Goal: Task Accomplishment & Management: Manage account settings

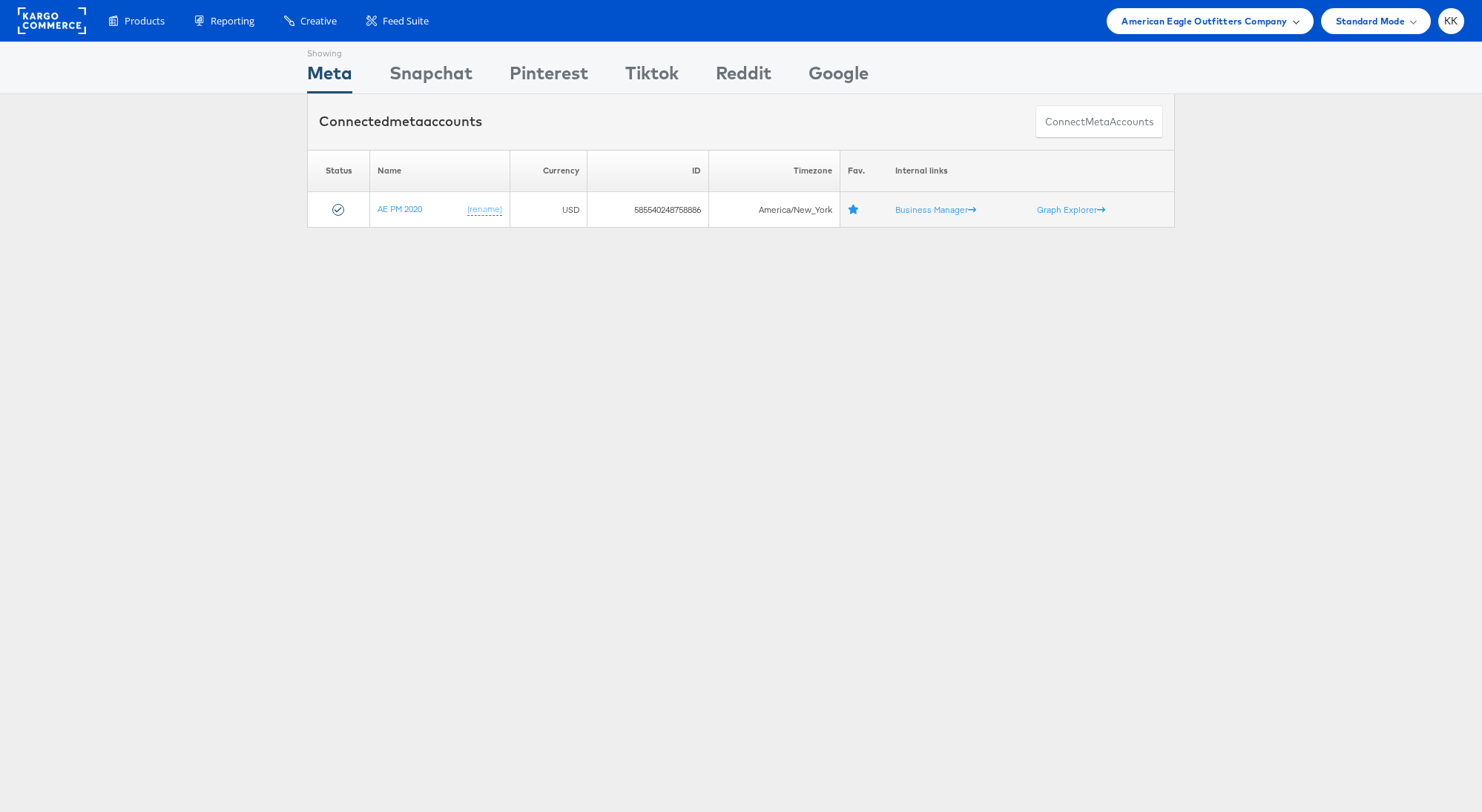
click at [1200, 15] on span "American Eagle Outfitters Company" at bounding box center [1204, 21] width 166 height 15
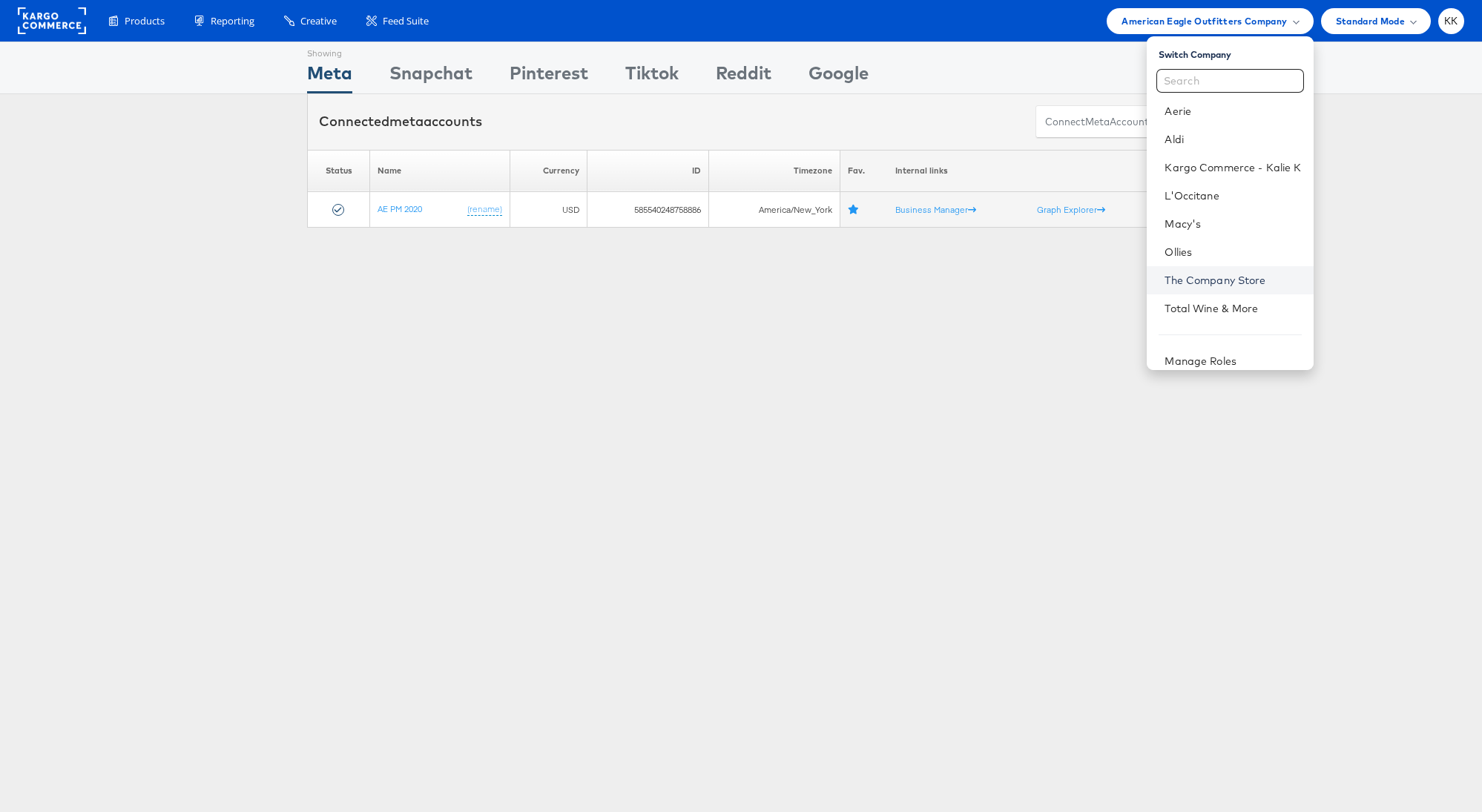
click at [1224, 281] on link "The Company Store" at bounding box center [1233, 280] width 137 height 15
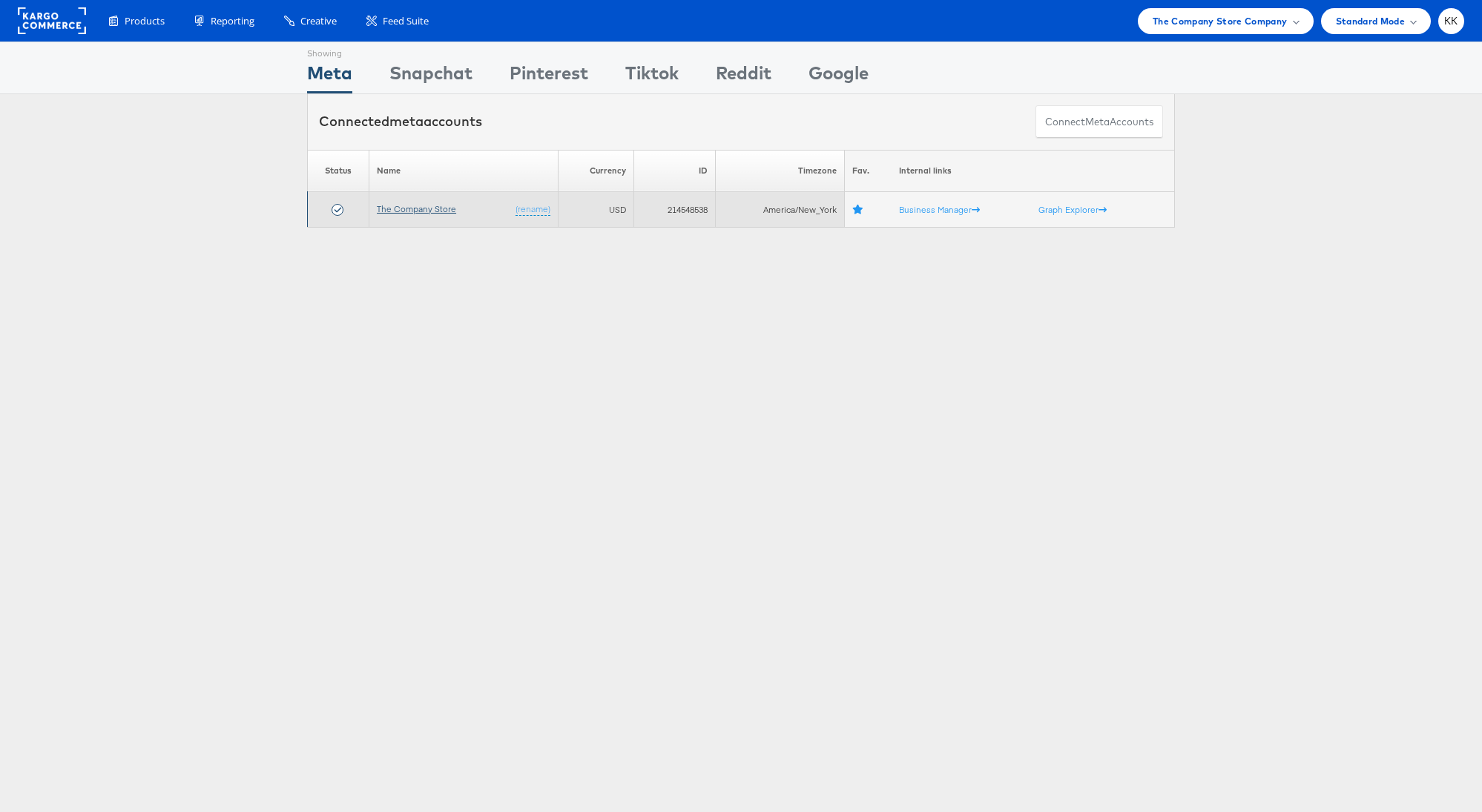
click at [417, 209] on link "The Company Store" at bounding box center [416, 209] width 79 height 12
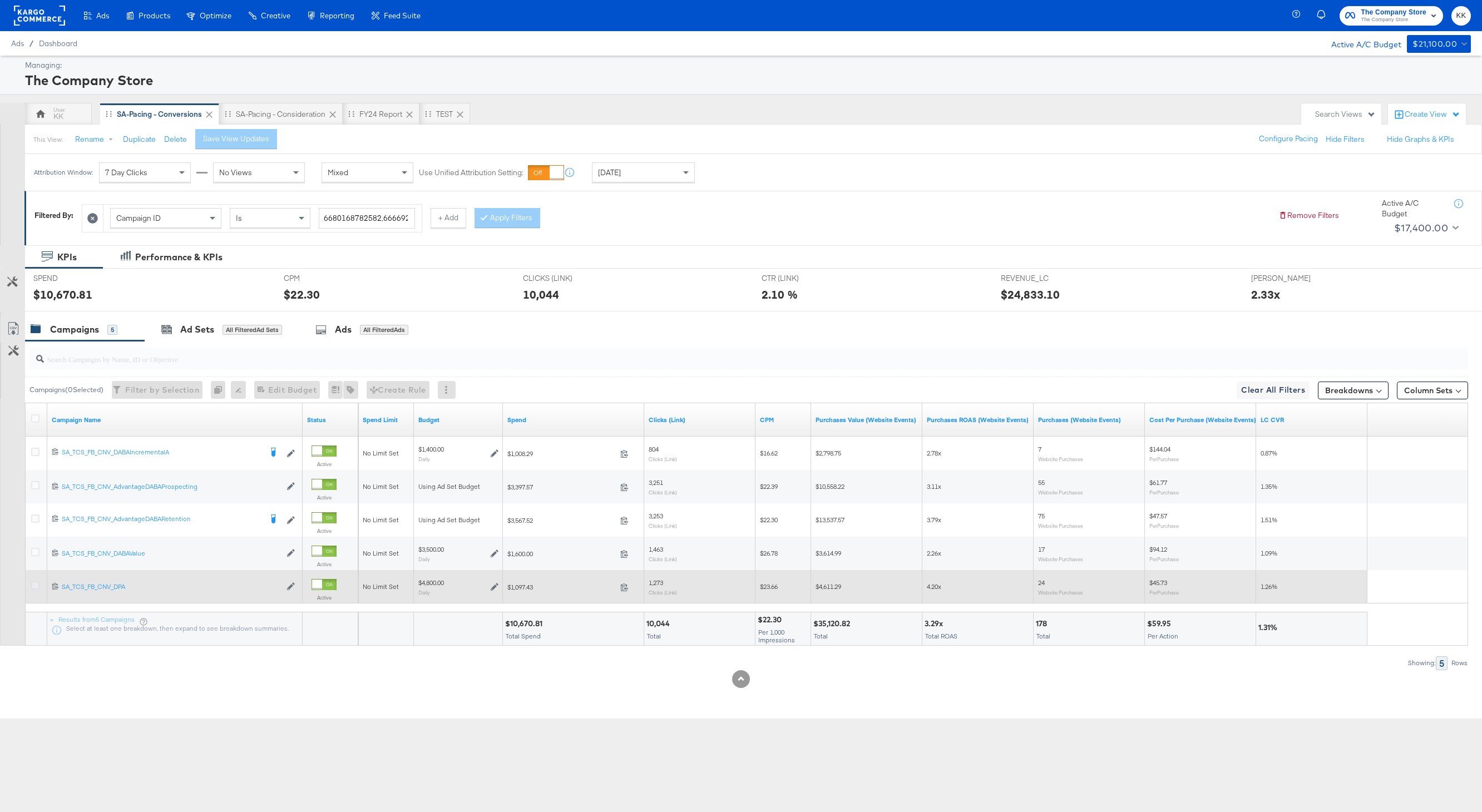
click at [35, 582] on icon at bounding box center [35, 585] width 9 height 9
click at [0, 0] on input "checkbox" at bounding box center [0, 0] width 0 height 0
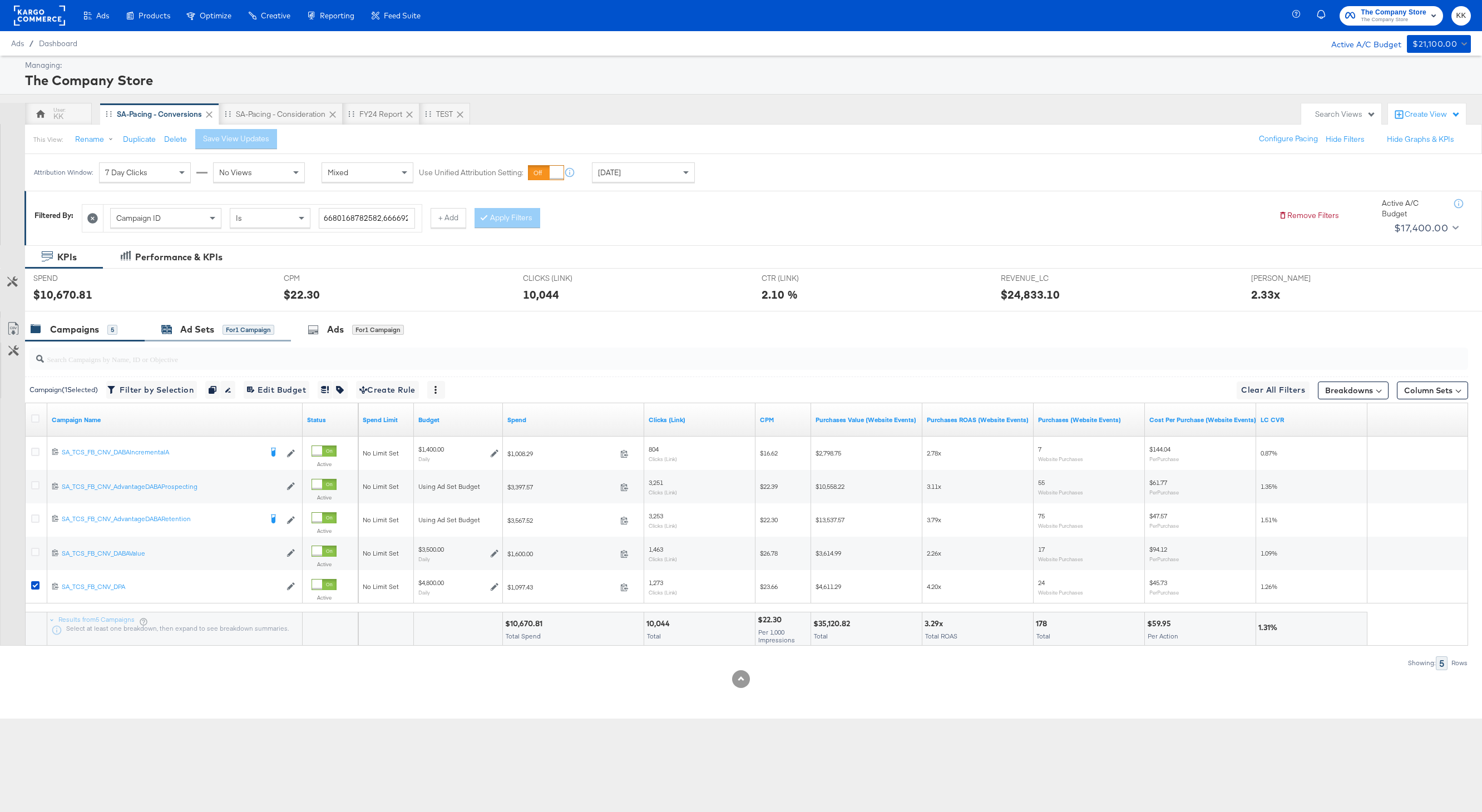
click at [202, 332] on div "Ad Sets" at bounding box center [197, 330] width 34 height 13
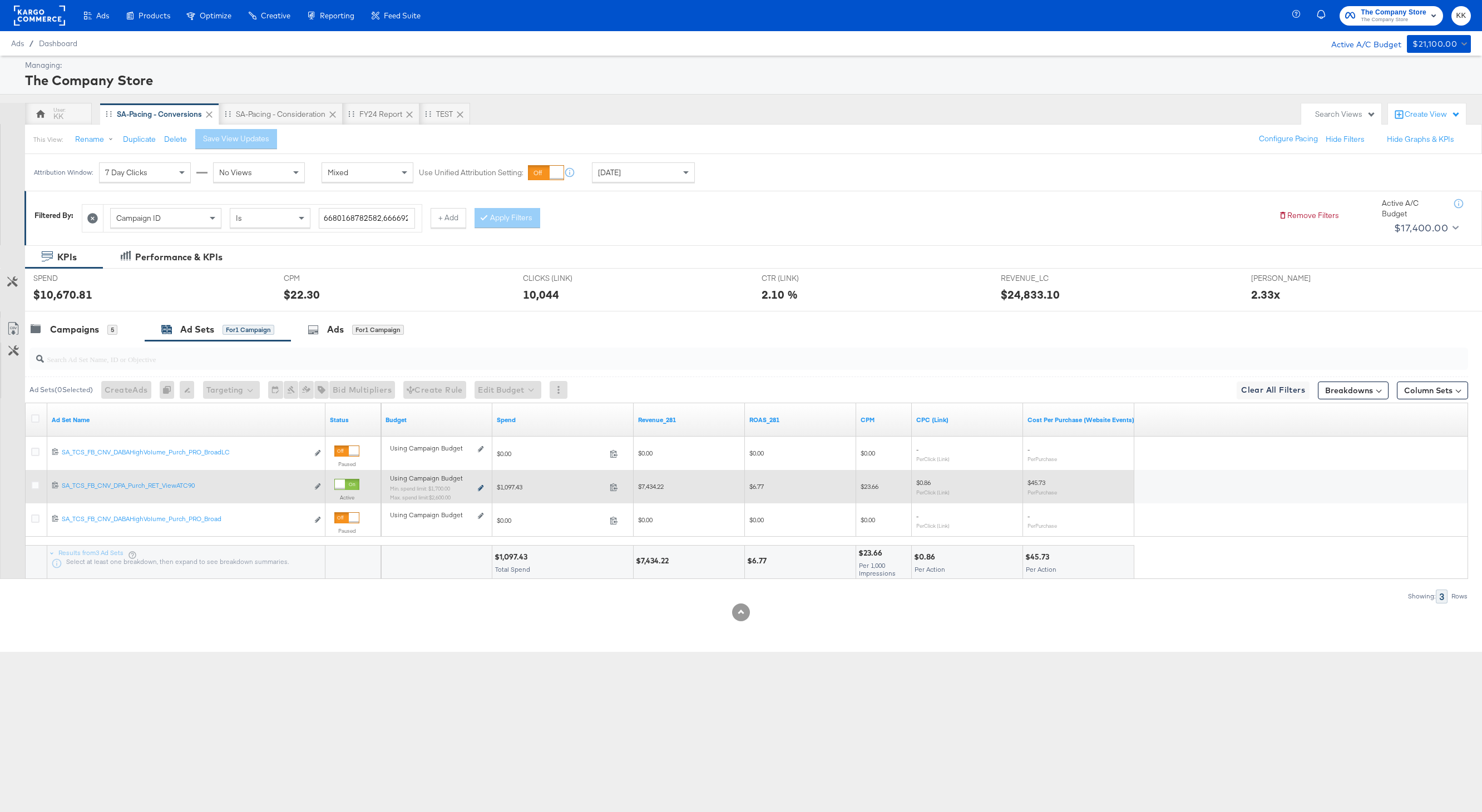
click at [479, 489] on icon at bounding box center [481, 488] width 6 height 6
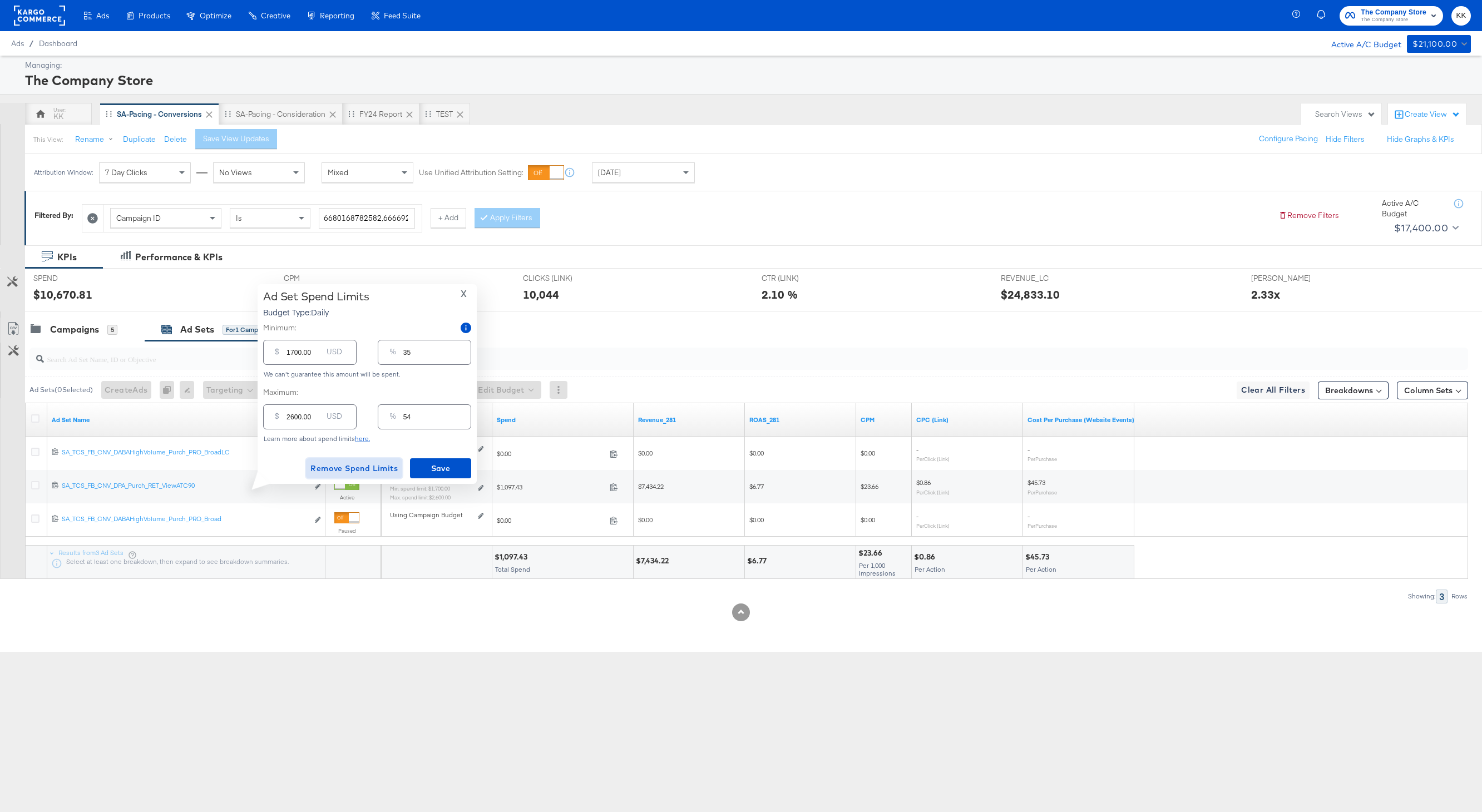
click at [323, 466] on span "Remove Spend Limits" at bounding box center [354, 469] width 87 height 14
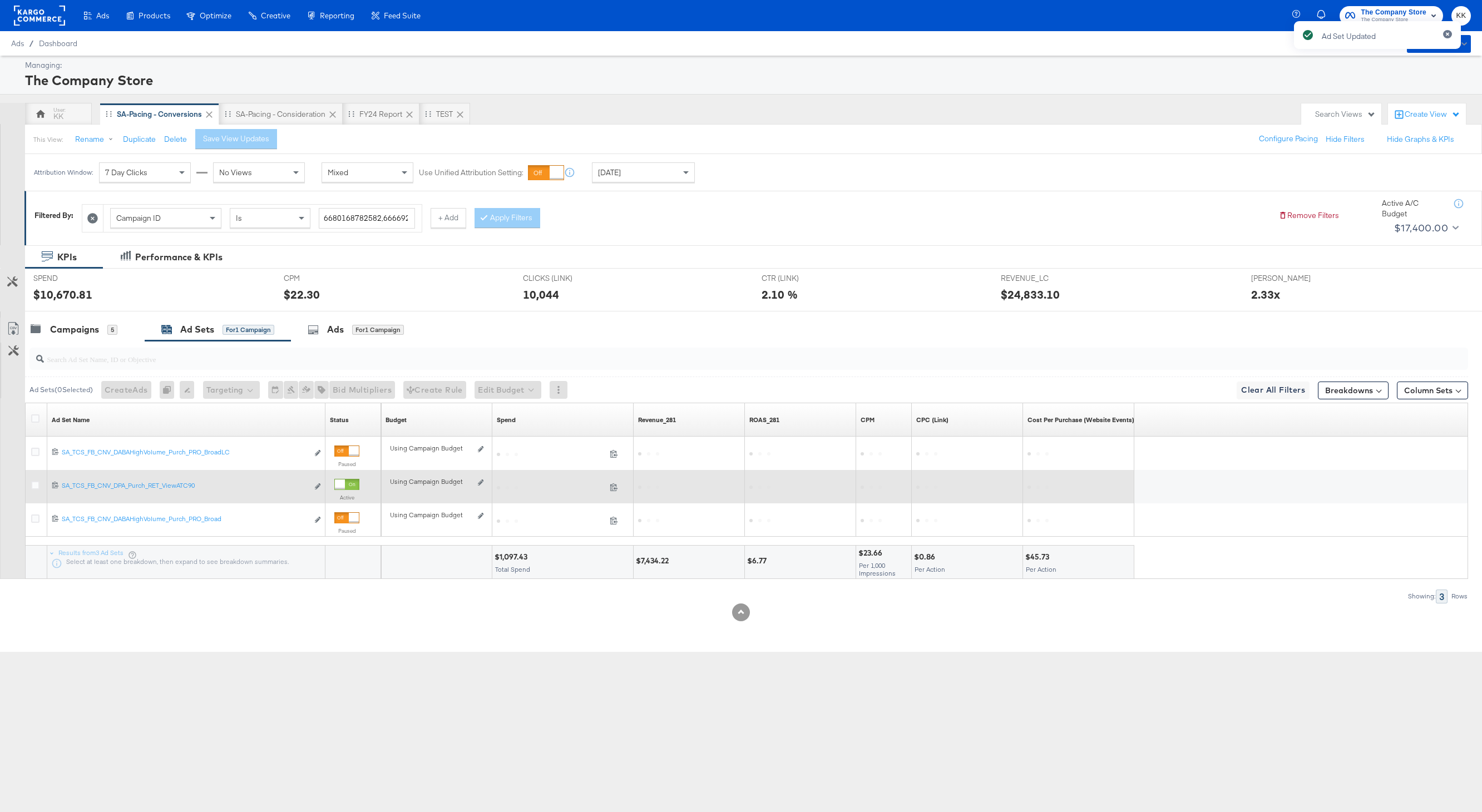
click at [481, 487] on div "Using Campaign Budget Edit spend limits" at bounding box center [437, 486] width 93 height 9
click at [481, 485] on div "Using Campaign Budget Edit spend limits" at bounding box center [437, 486] width 93 height 9
click at [481, 480] on icon at bounding box center [481, 482] width 6 height 6
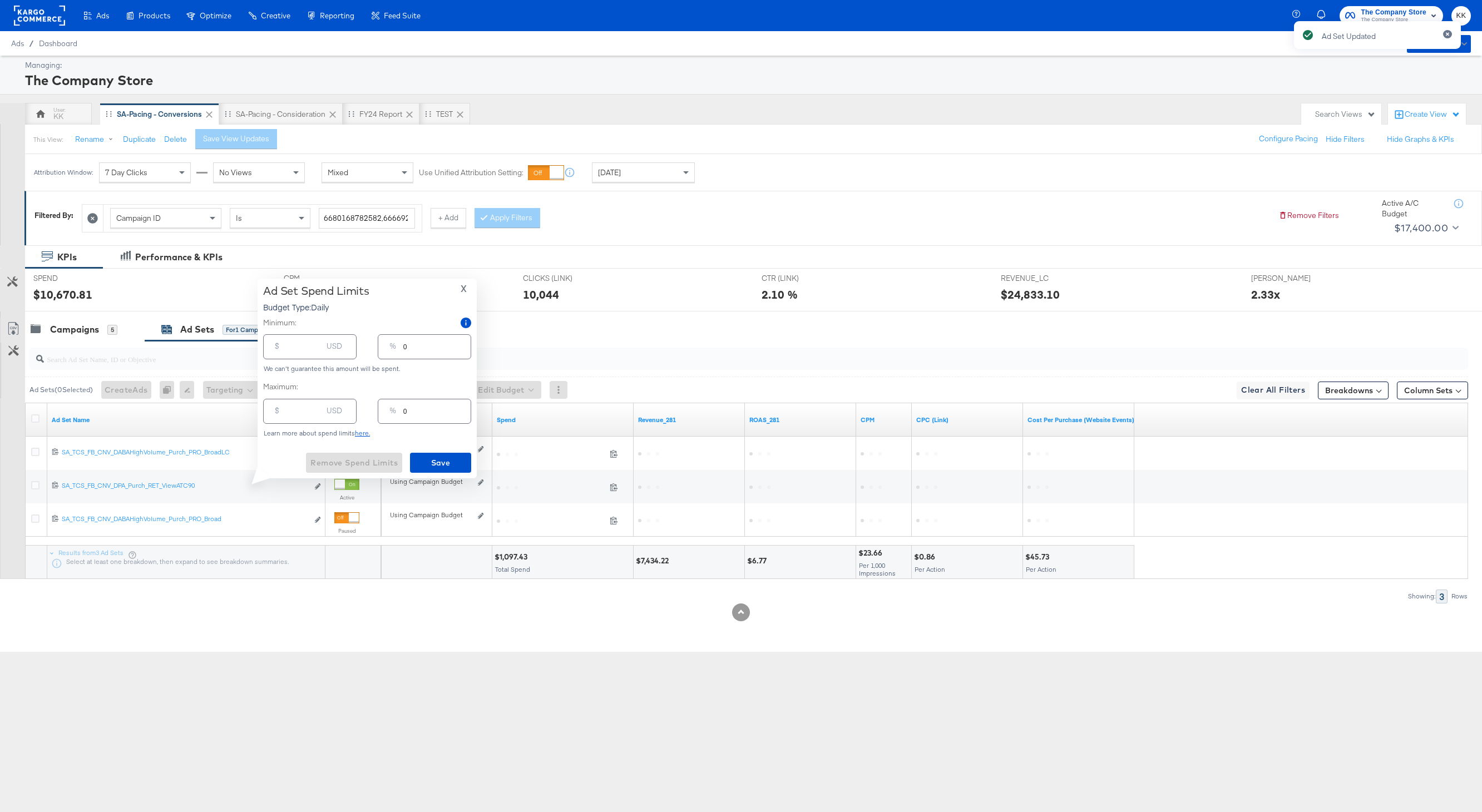
click at [298, 344] on input "number" at bounding box center [304, 342] width 36 height 24
type input "1"
type input "18"
type input "180"
type input "4"
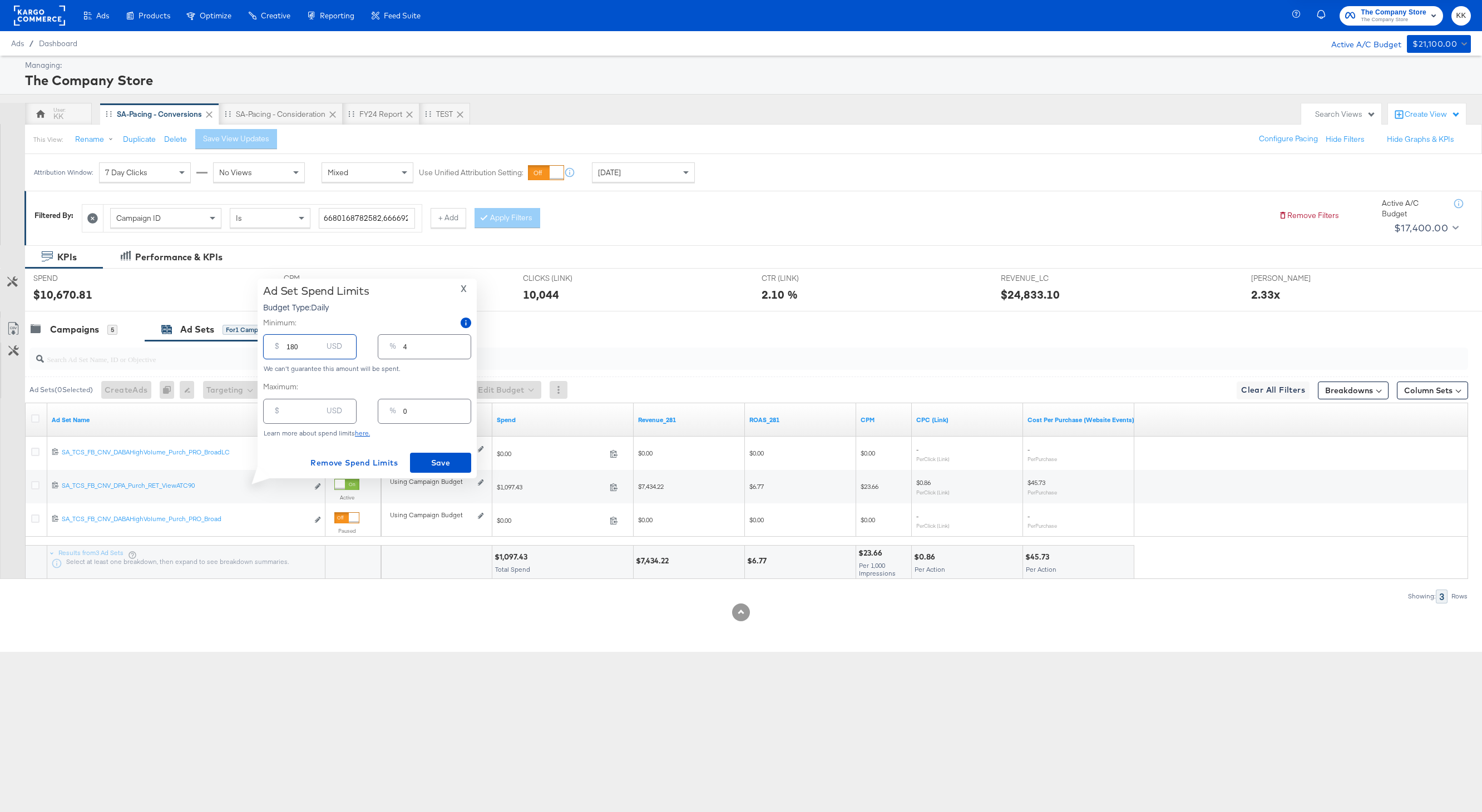
type input "1800"
type input "38"
type input "1800.00"
click at [437, 465] on span "Save" at bounding box center [440, 463] width 52 height 14
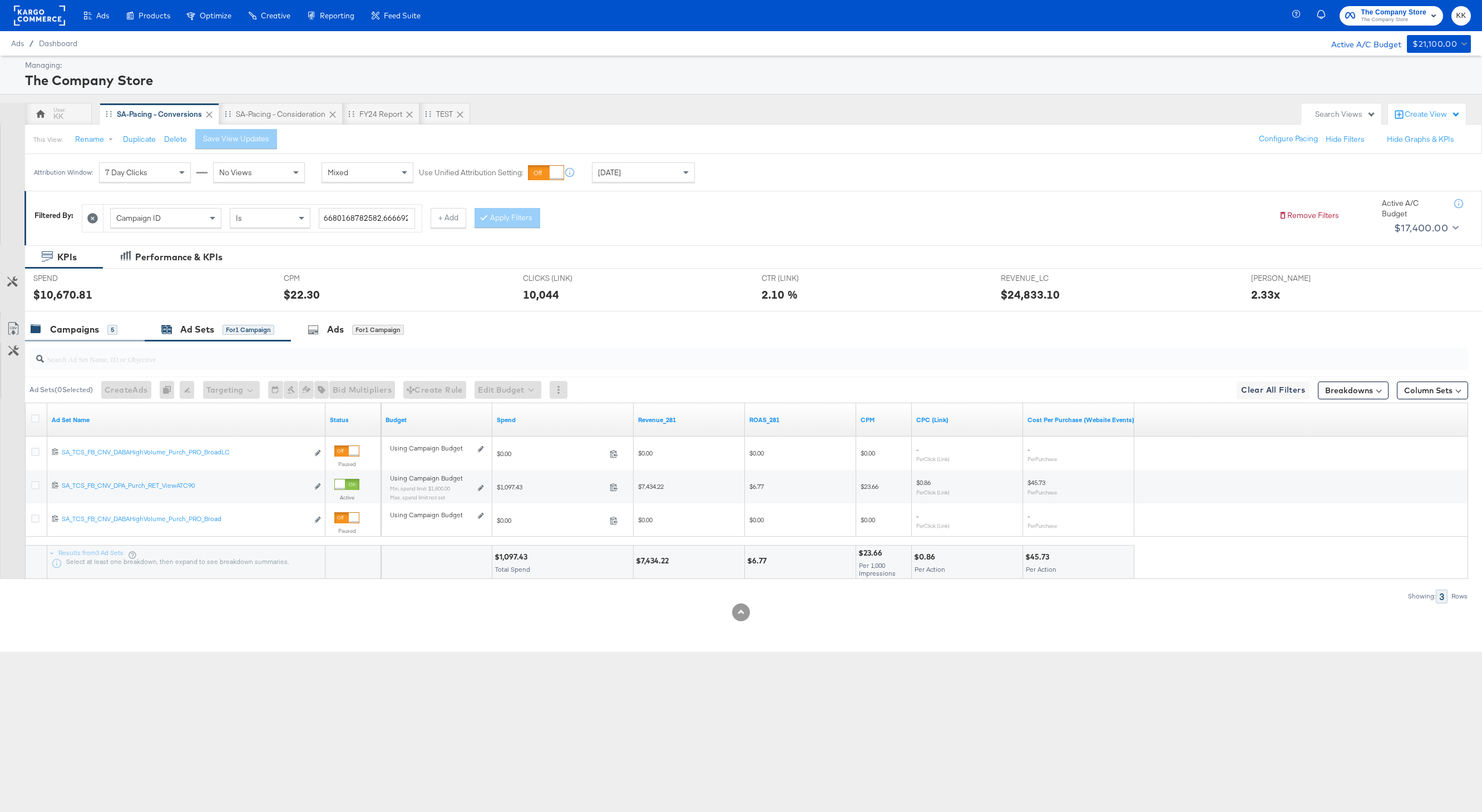
click at [83, 334] on div "Campaigns" at bounding box center [74, 330] width 49 height 13
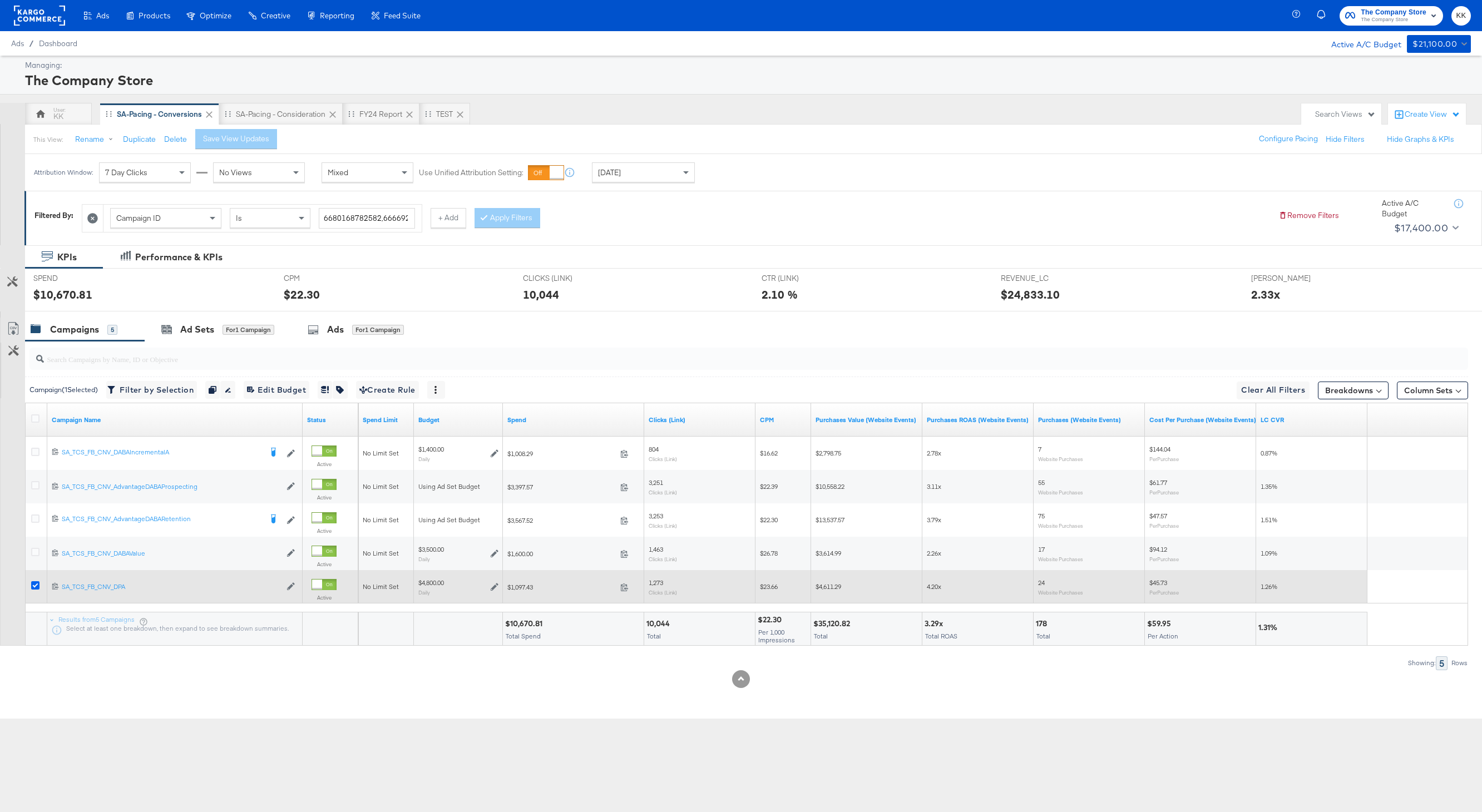
click at [33, 584] on icon at bounding box center [35, 585] width 9 height 9
click at [0, 0] on input "checkbox" at bounding box center [0, 0] width 0 height 0
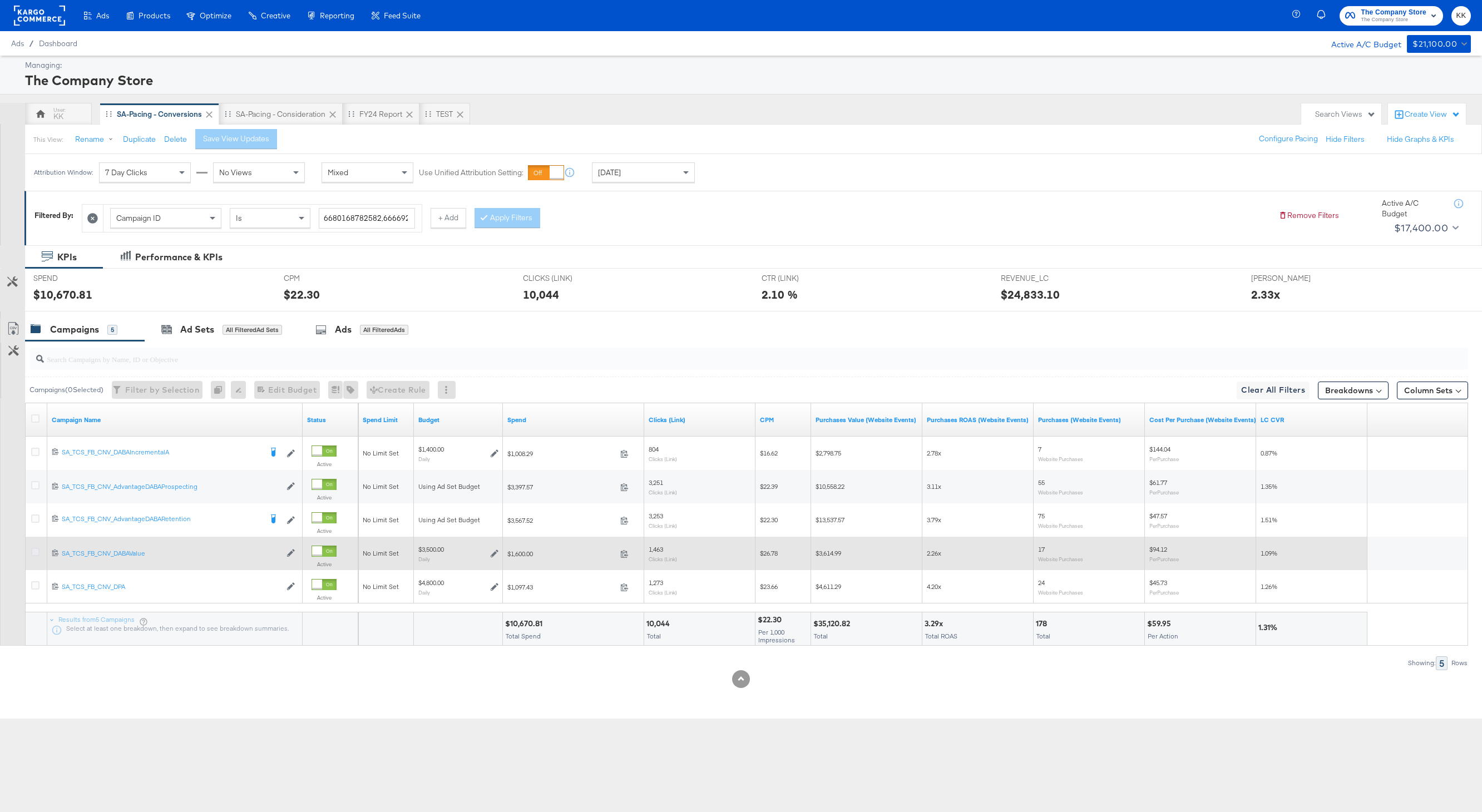
click at [33, 549] on icon at bounding box center [35, 551] width 9 height 9
click at [0, 0] on input "checkbox" at bounding box center [0, 0] width 0 height 0
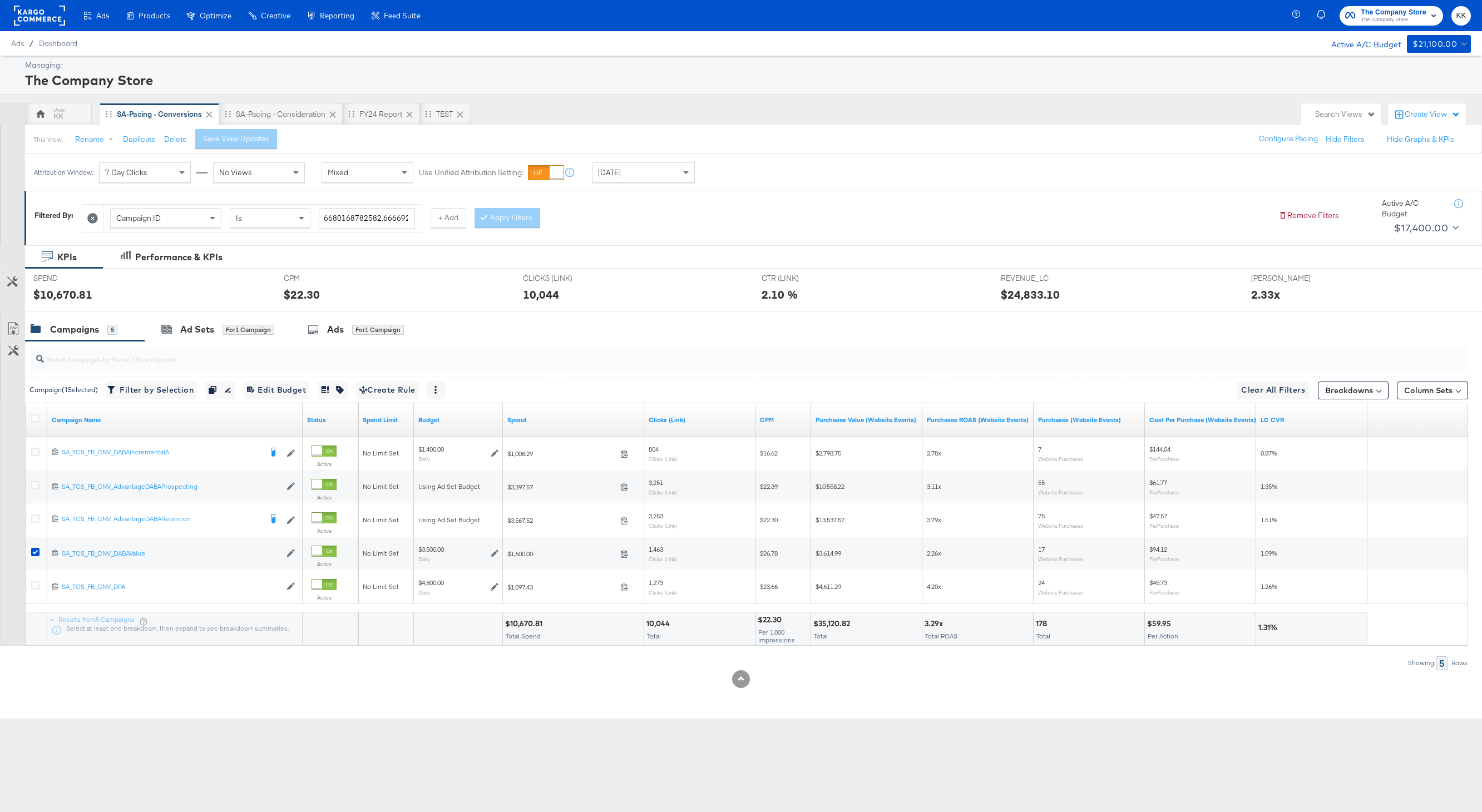
click at [212, 312] on div at bounding box center [741, 316] width 1482 height 9
click at [215, 333] on div "Ad Sets for 1 Campaign" at bounding box center [217, 330] width 113 height 13
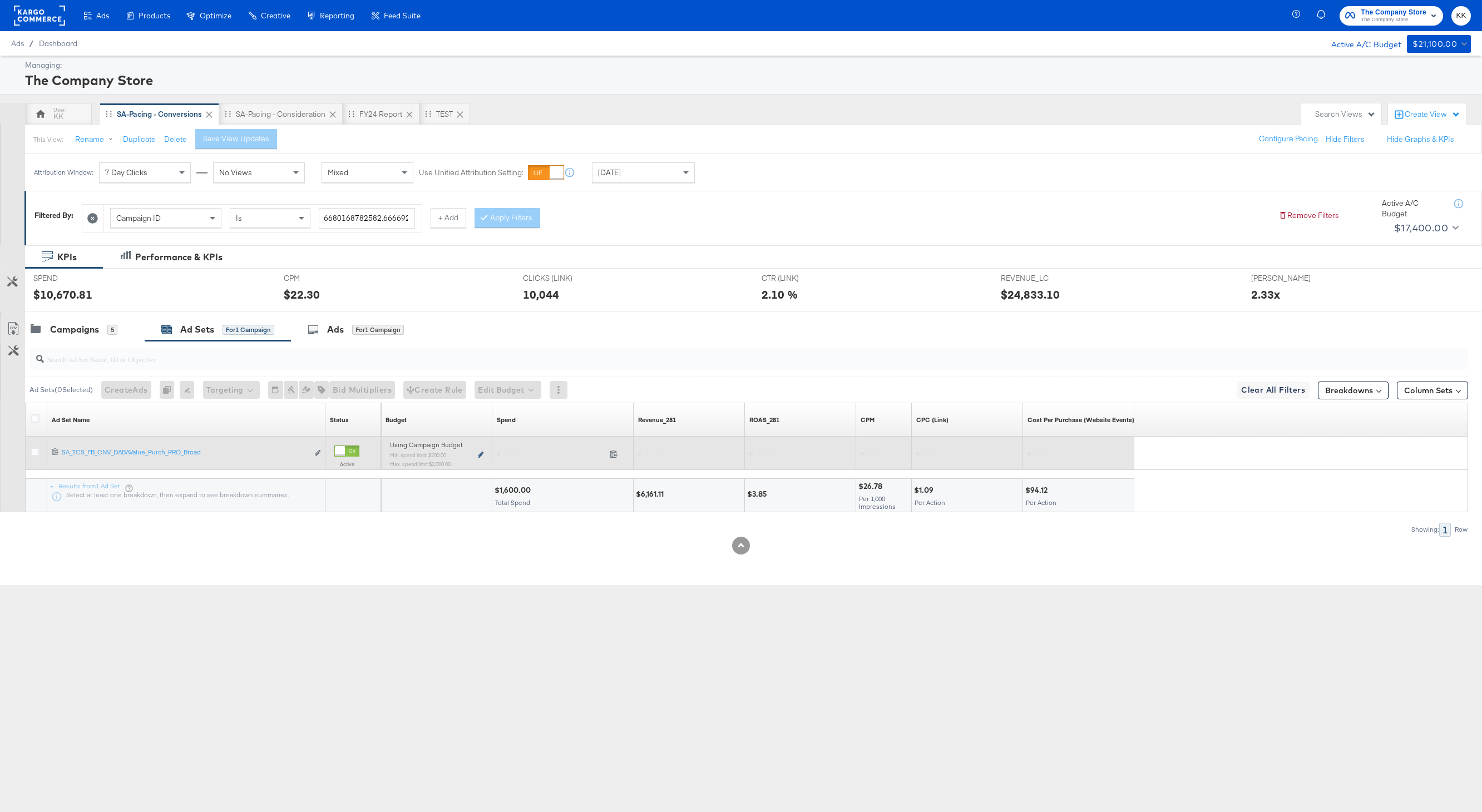
click at [481, 454] on icon at bounding box center [481, 454] width 6 height 6
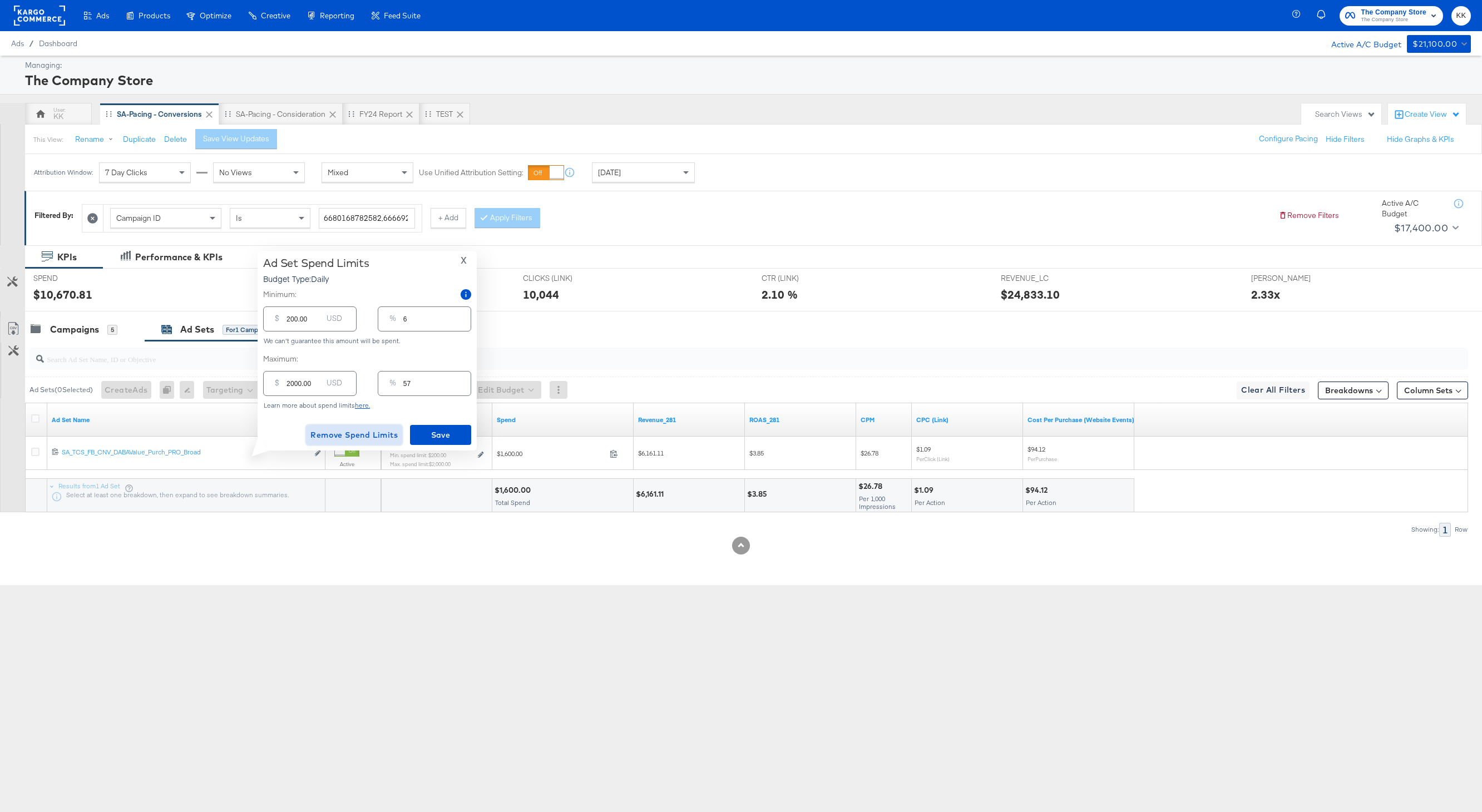
click at [386, 432] on span "Remove Spend Limits" at bounding box center [354, 435] width 87 height 14
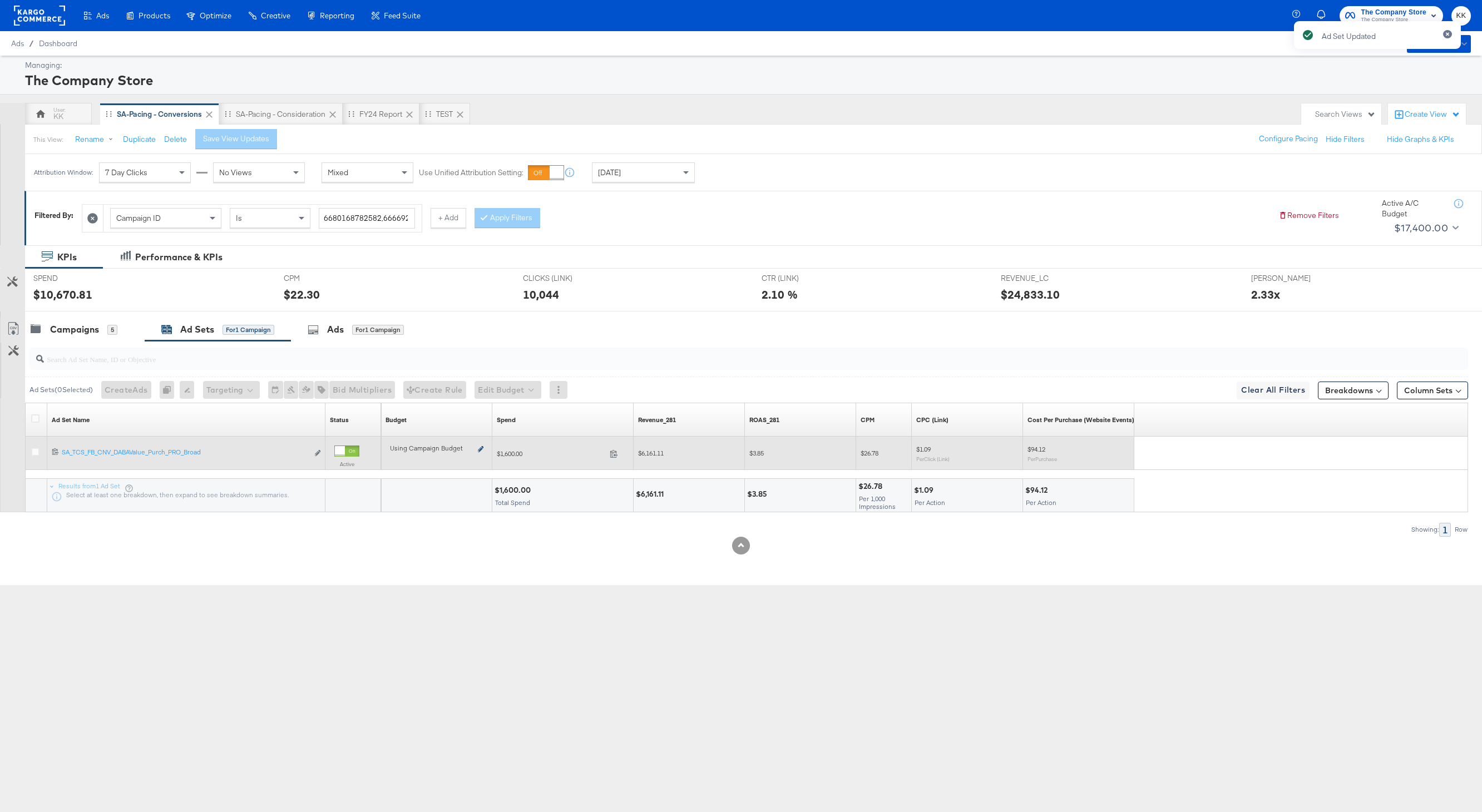
click at [480, 449] on icon at bounding box center [481, 449] width 6 height 6
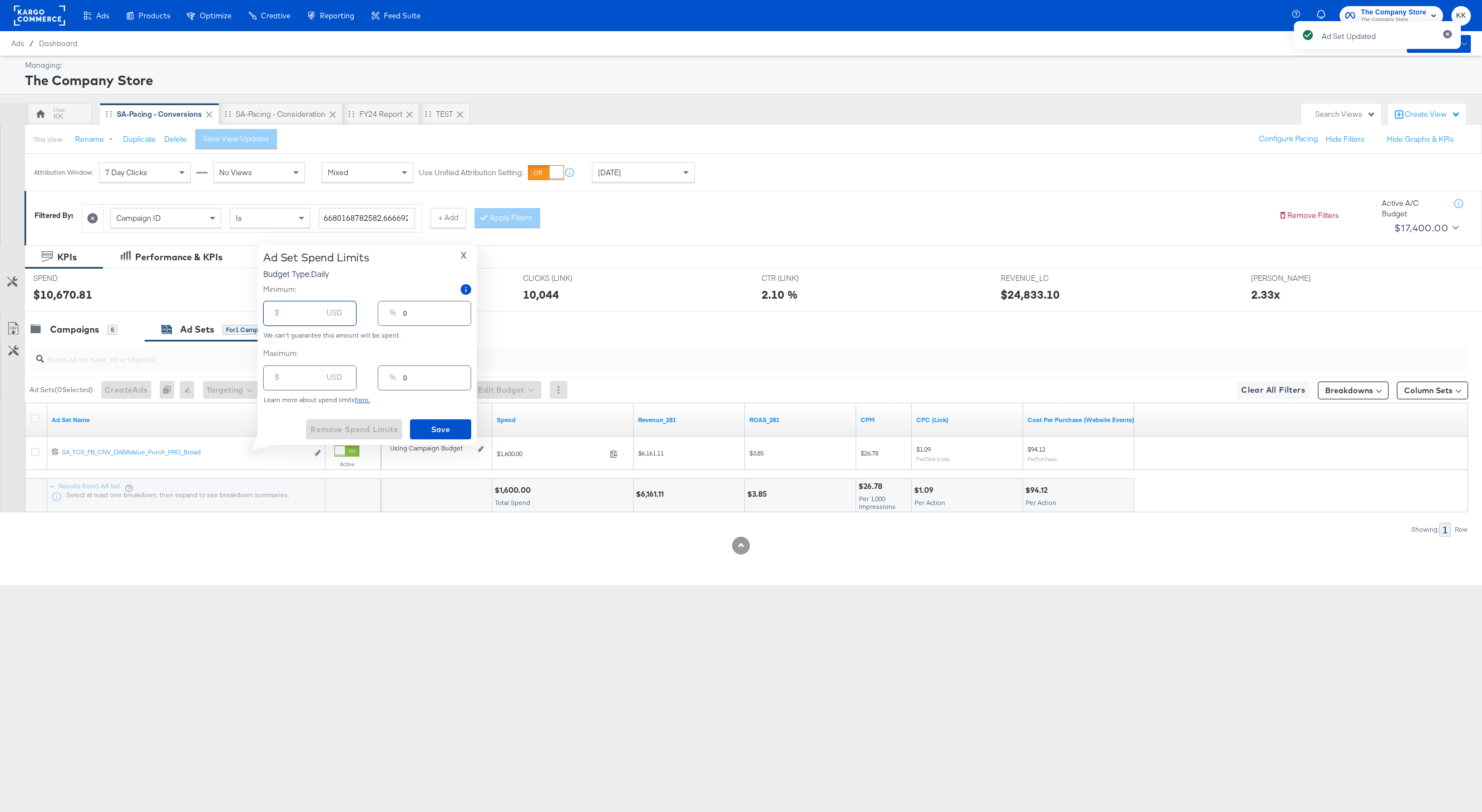
click at [303, 307] on input "number" at bounding box center [304, 309] width 36 height 24
type input "7"
type input "7.006"
type input "7.00"
type input ".00"
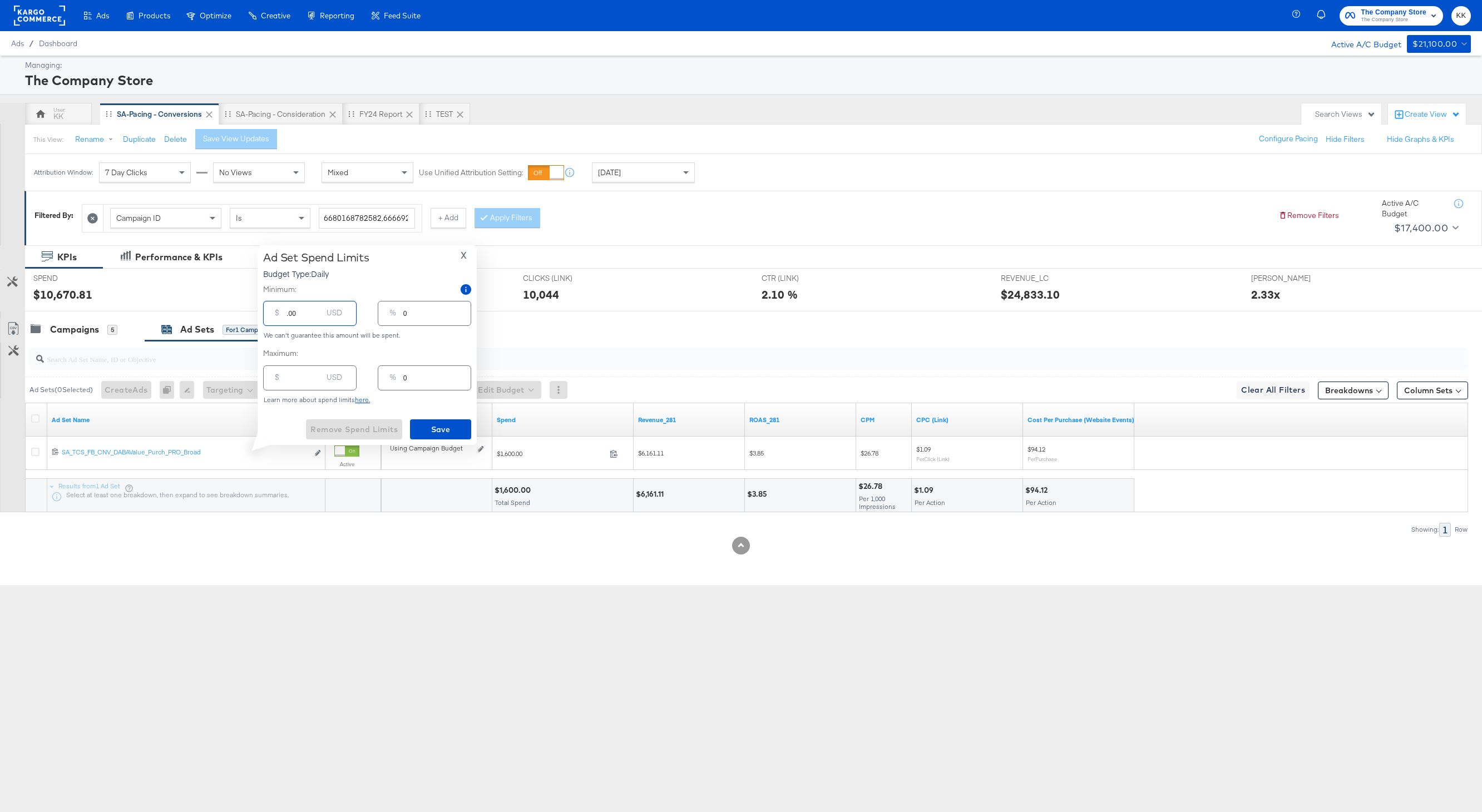
type input "6.00"
type input "60.00"
type input "2"
type input "600.00"
type input "17"
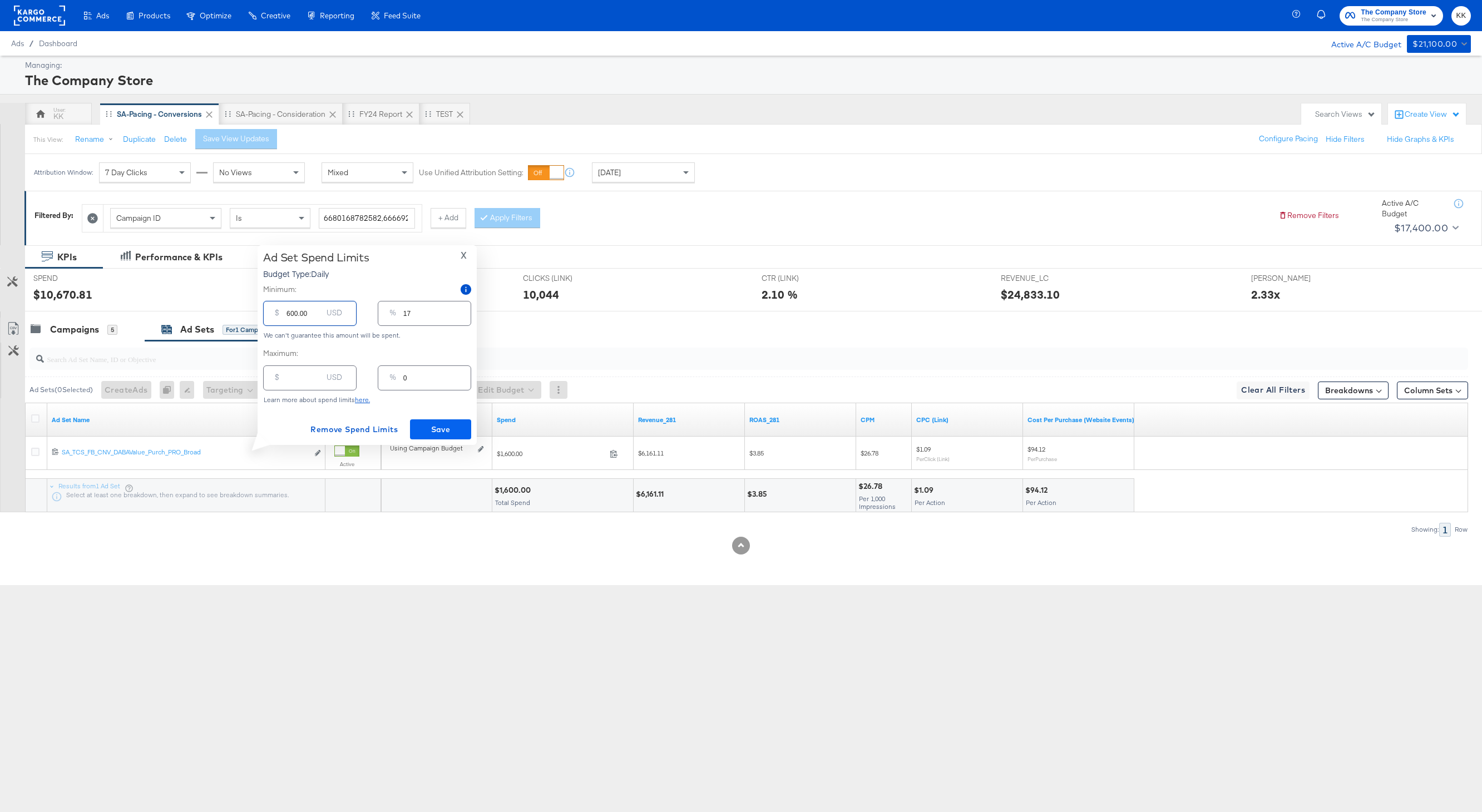
type input "600.00"
click at [437, 424] on span "Save" at bounding box center [440, 430] width 52 height 14
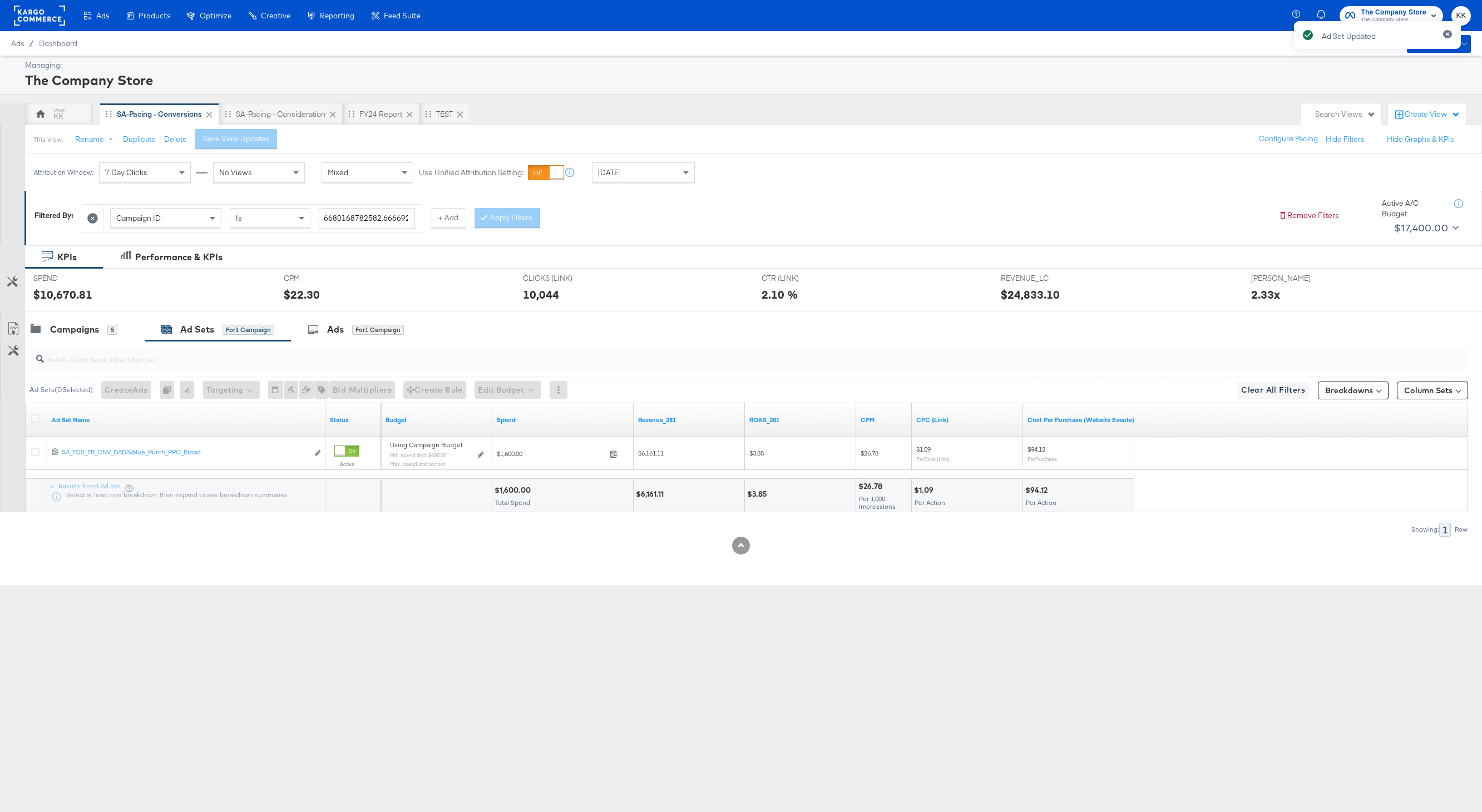
click at [99, 315] on div at bounding box center [741, 316] width 1482 height 9
click at [66, 324] on div "Campaigns" at bounding box center [74, 330] width 49 height 13
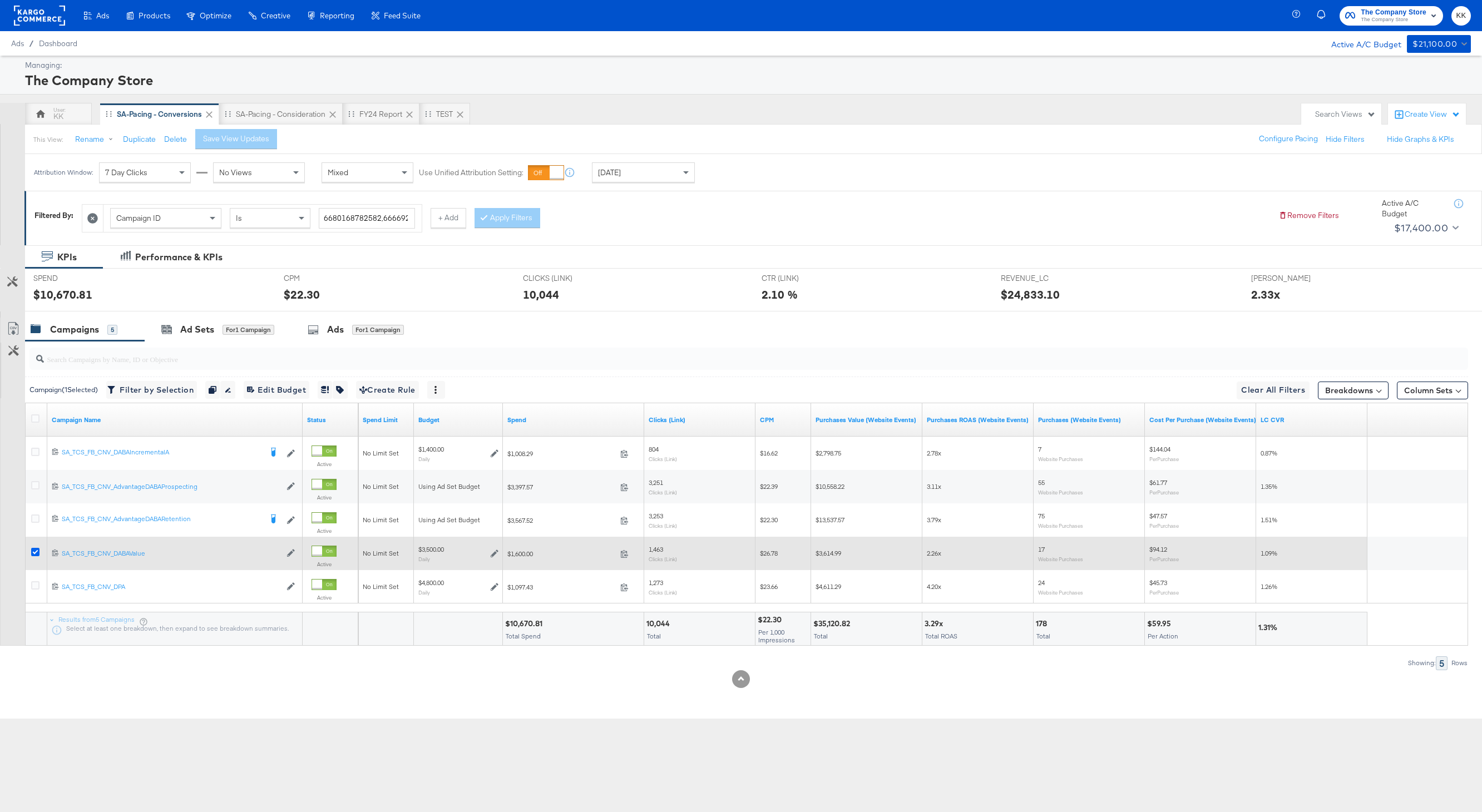
click at [37, 548] on icon at bounding box center [35, 551] width 9 height 9
click at [0, 0] on input "checkbox" at bounding box center [0, 0] width 0 height 0
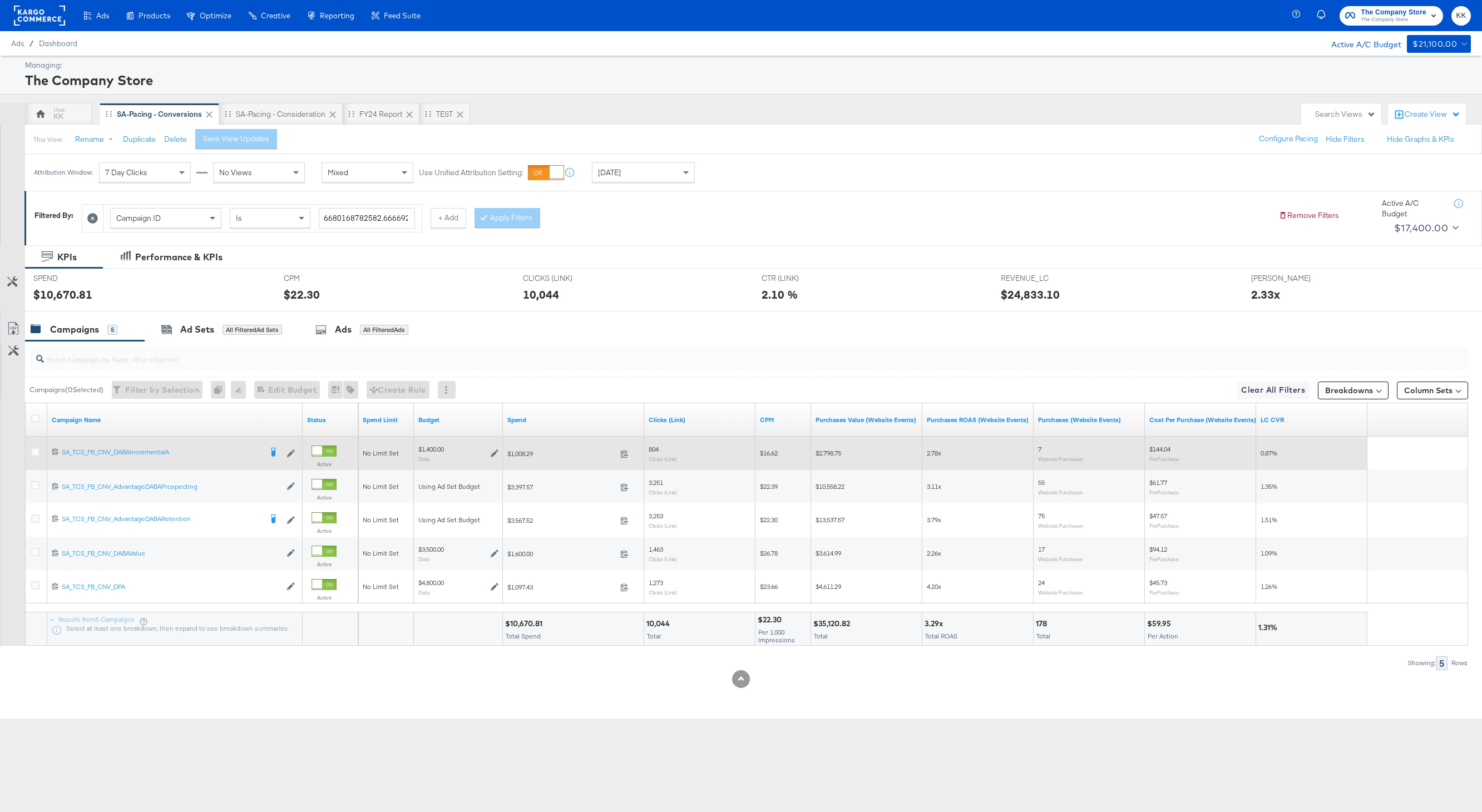
click at [35, 445] on div at bounding box center [37, 453] width 21 height 20
click at [35, 450] on icon at bounding box center [35, 451] width 9 height 9
click at [0, 0] on input "checkbox" at bounding box center [0, 0] width 0 height 0
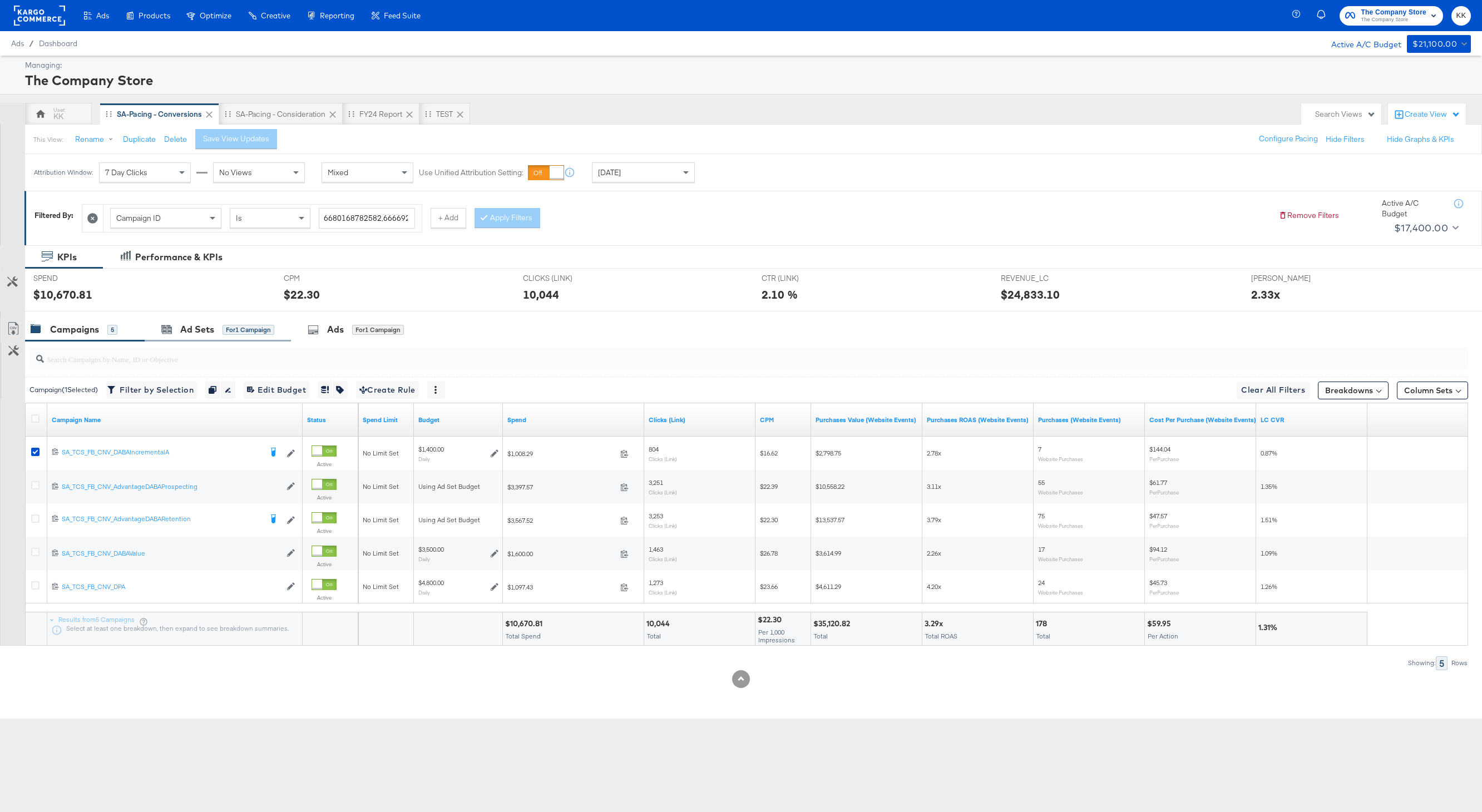
click at [211, 338] on div "Ad Sets for 1 Campaign" at bounding box center [217, 330] width 146 height 24
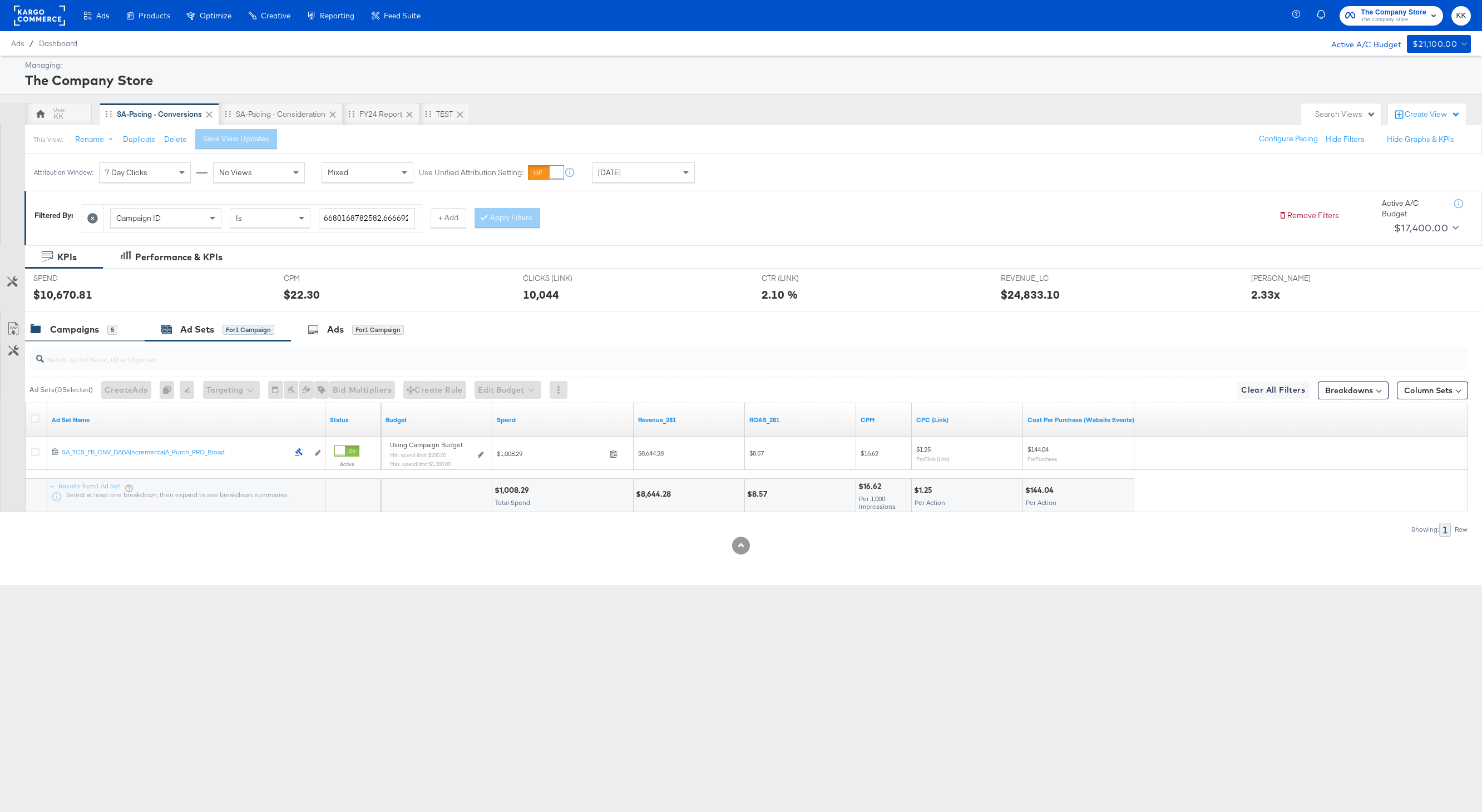
click at [60, 323] on div "Campaigns 5" at bounding box center [85, 330] width 120 height 24
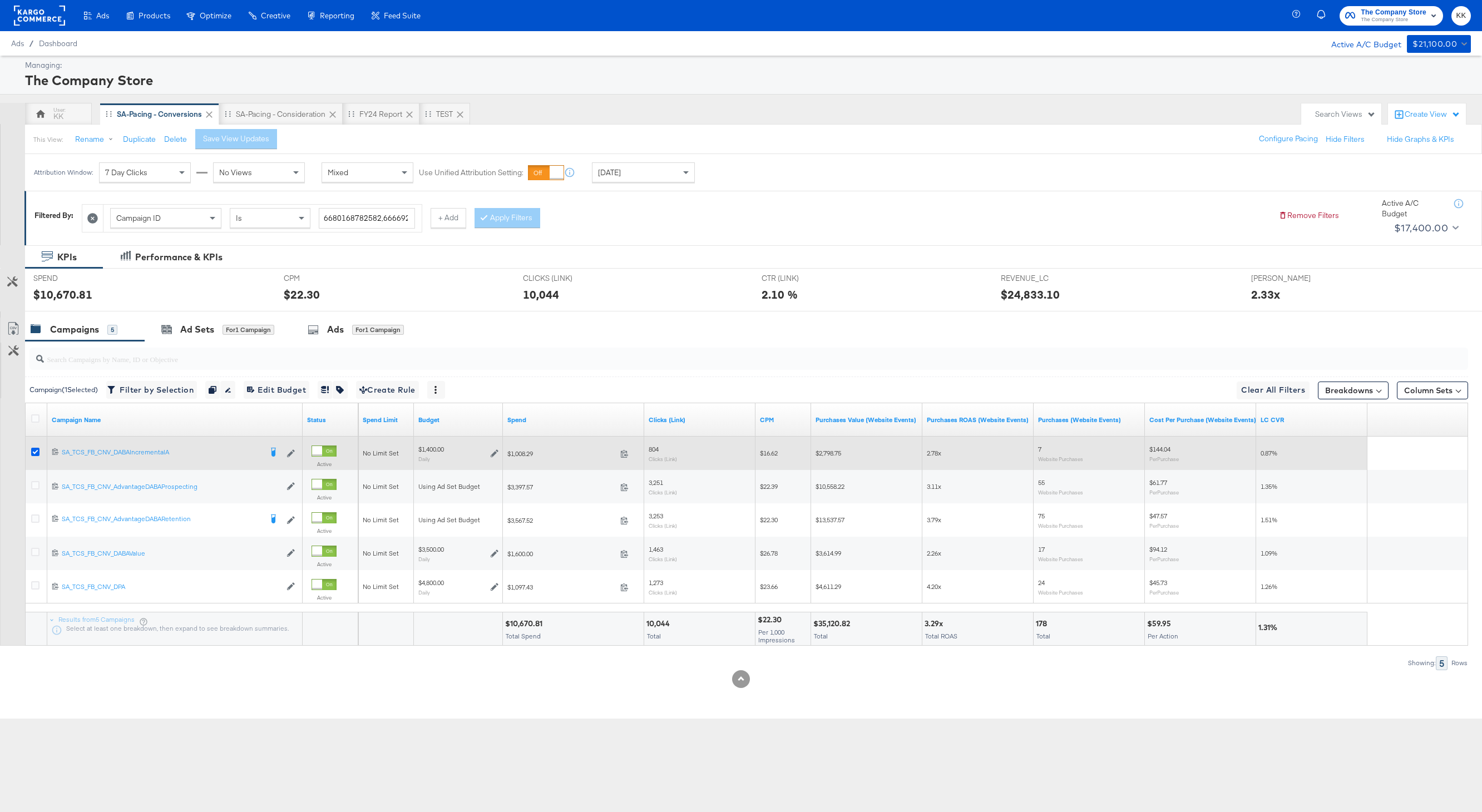
click at [33, 449] on icon at bounding box center [35, 451] width 9 height 9
click at [0, 0] on input "checkbox" at bounding box center [0, 0] width 0 height 0
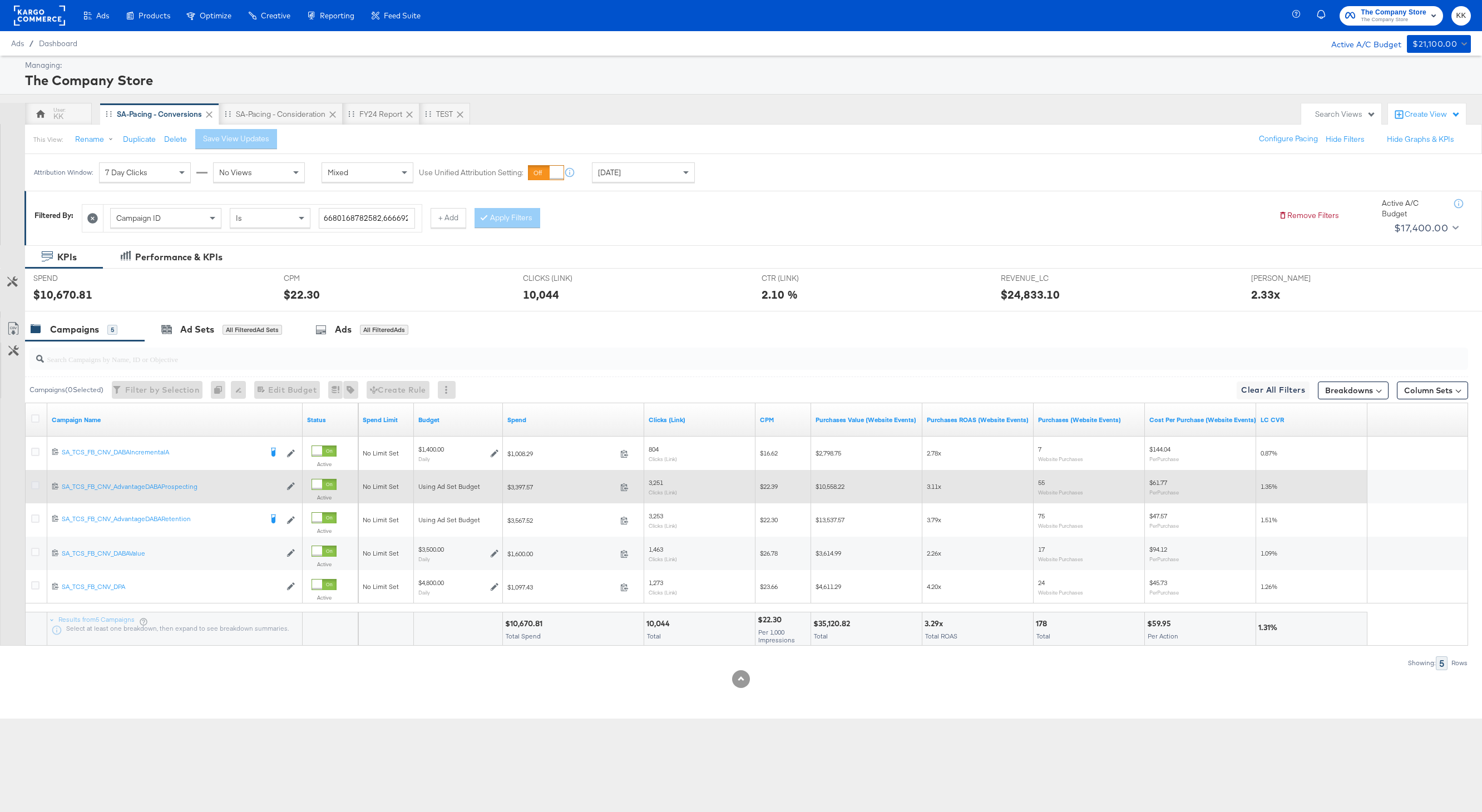
click at [35, 482] on icon at bounding box center [35, 485] width 9 height 9
click at [0, 0] on input "checkbox" at bounding box center [0, 0] width 0 height 0
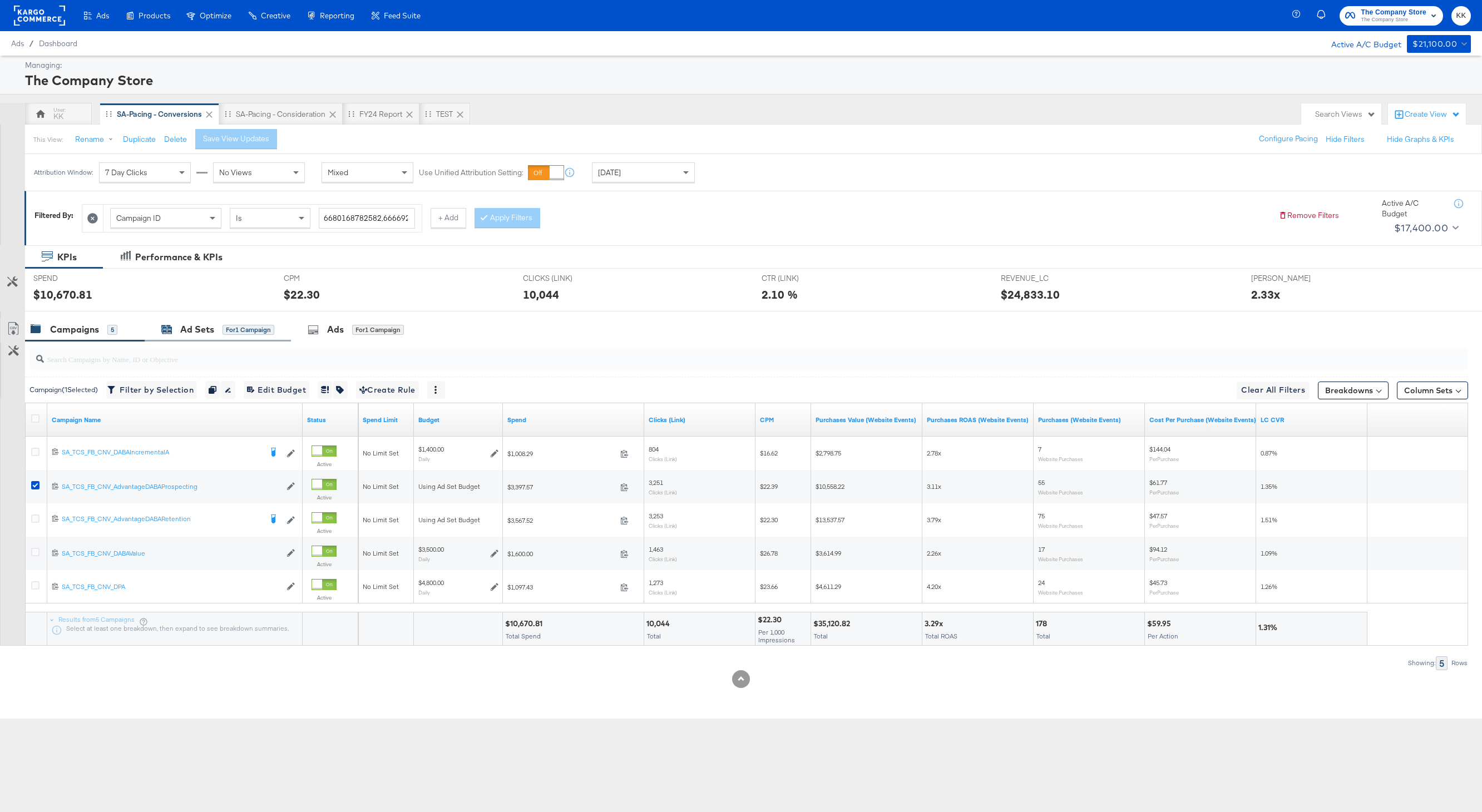
click at [194, 328] on div "Ad Sets" at bounding box center [197, 330] width 34 height 13
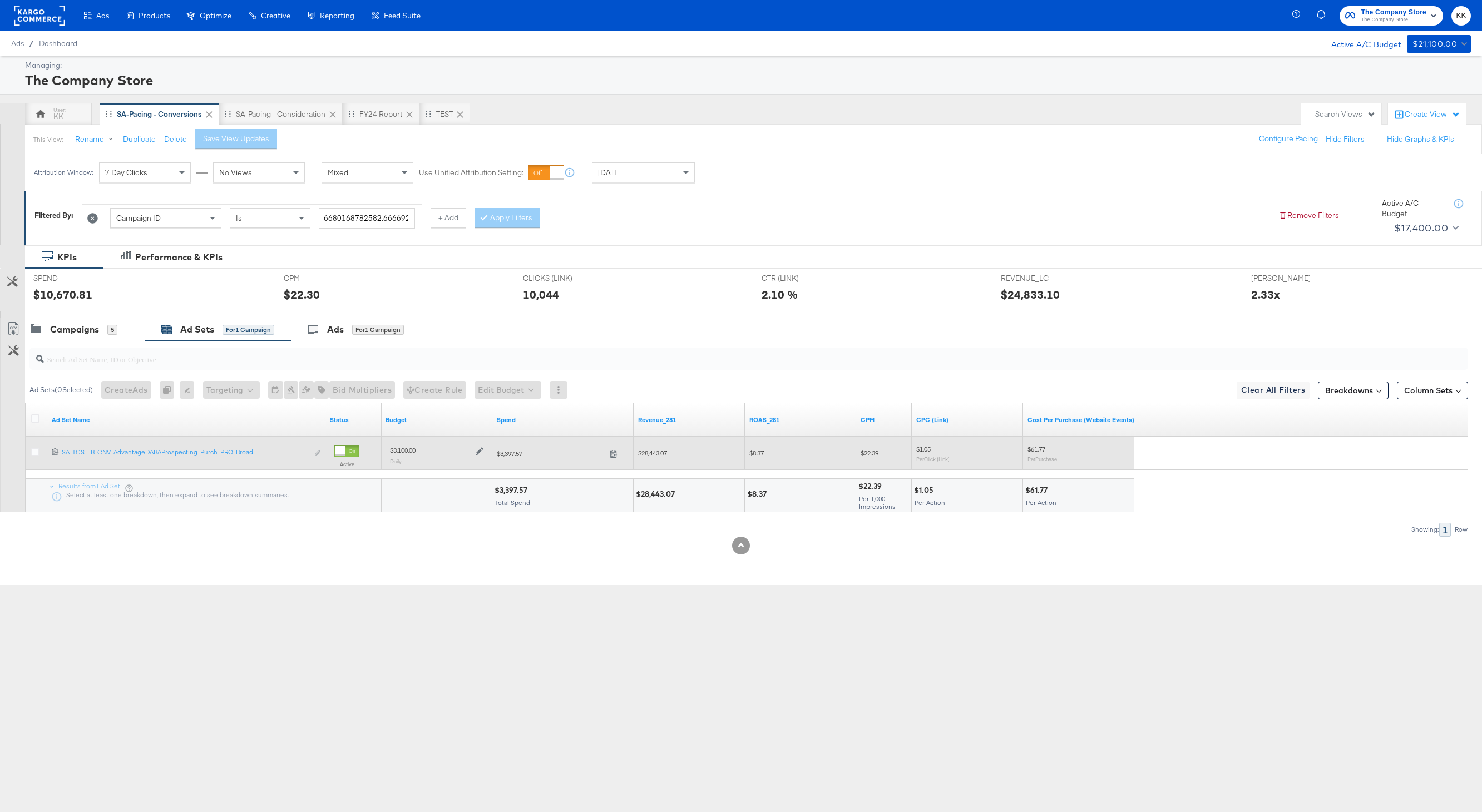
click at [476, 452] on icon at bounding box center [480, 451] width 8 height 8
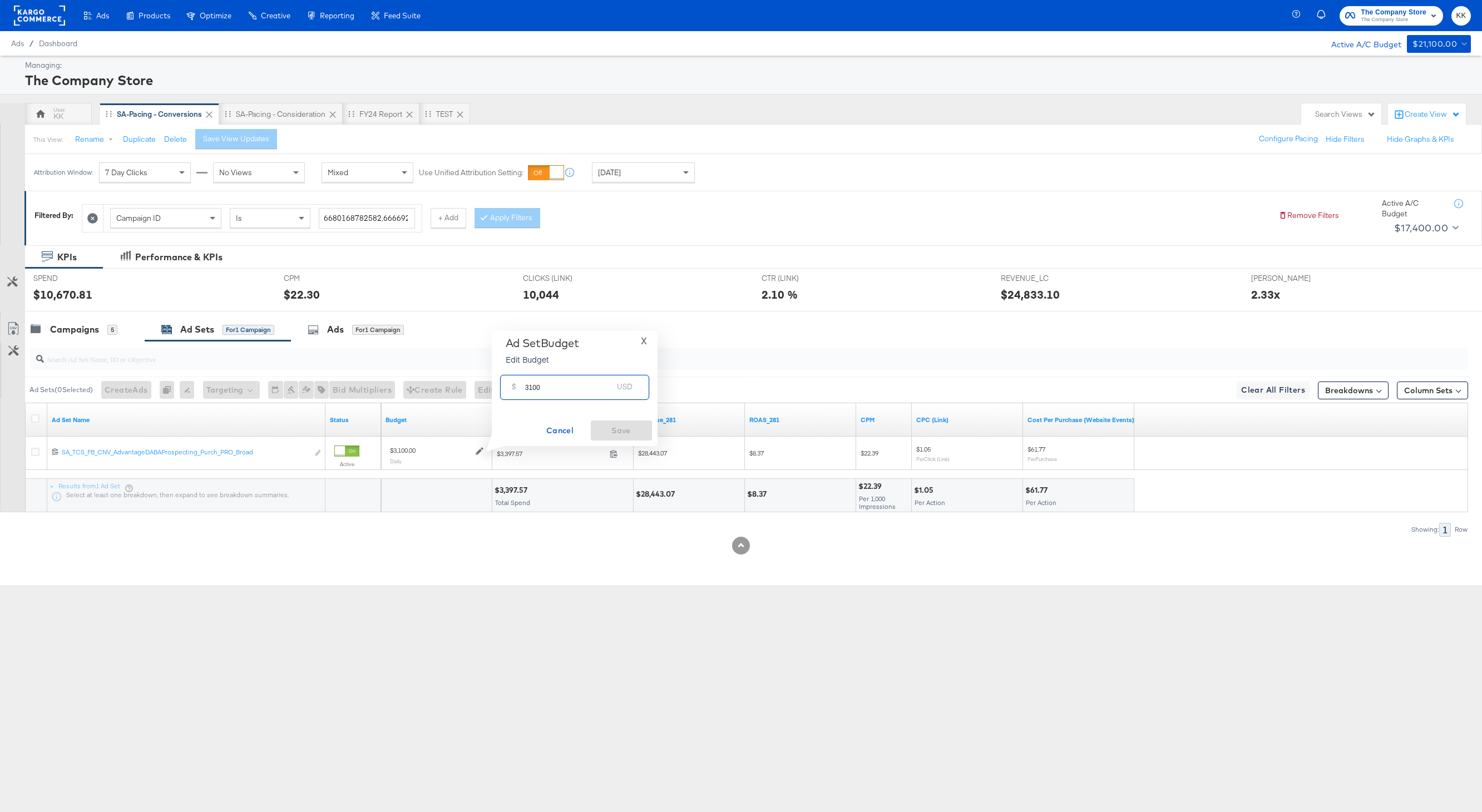
drag, startPoint x: 532, startPoint y: 388, endPoint x: 511, endPoint y: 388, distance: 21.0
click at [511, 388] on div "$ 3100 USD" at bounding box center [574, 388] width 149 height 25
type input "2600"
click at [619, 424] on span "Save" at bounding box center [621, 431] width 52 height 14
click at [55, 336] on div "Campaigns 5" at bounding box center [85, 330] width 120 height 24
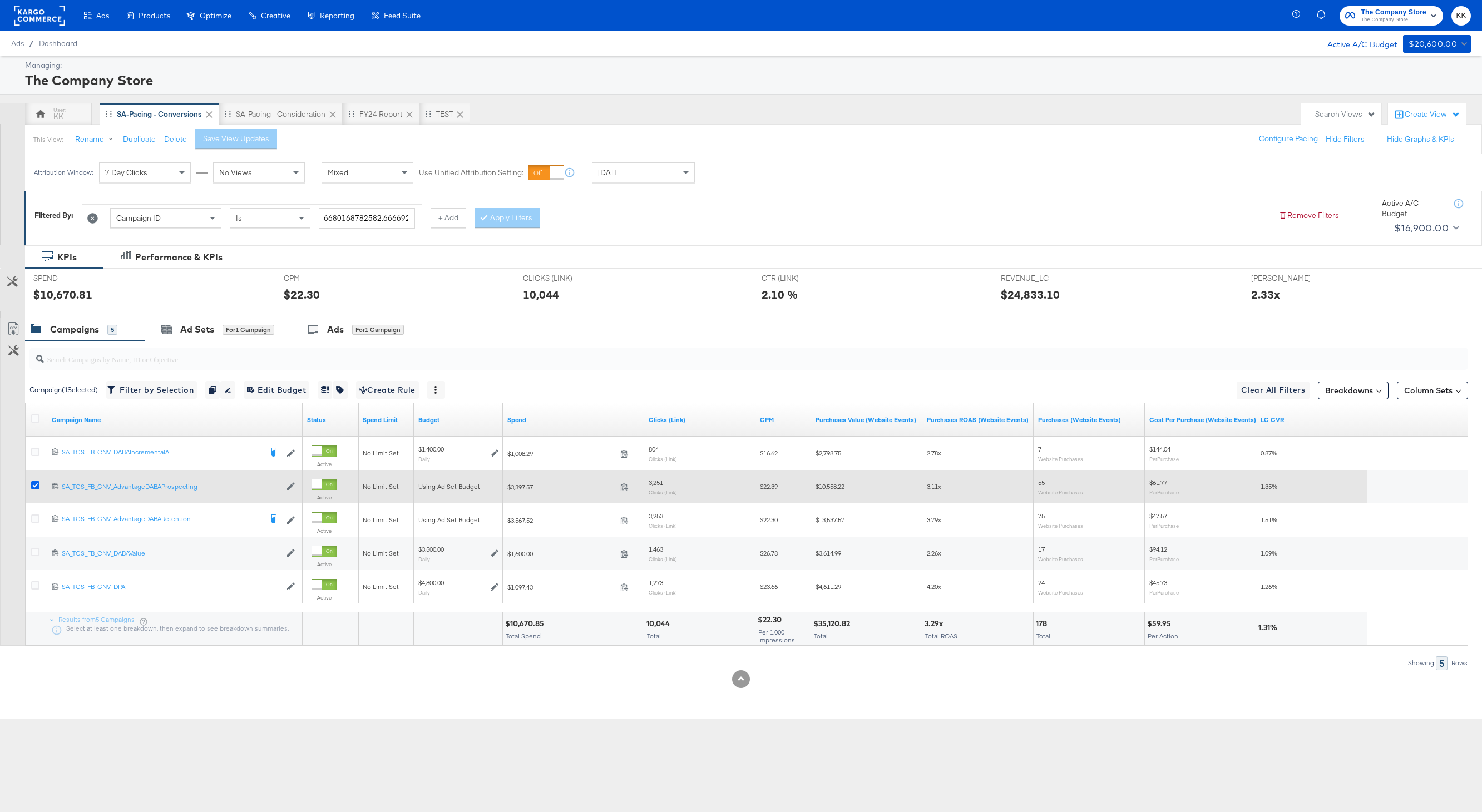
click at [35, 484] on icon at bounding box center [35, 485] width 9 height 9
click at [0, 0] on input "checkbox" at bounding box center [0, 0] width 0 height 0
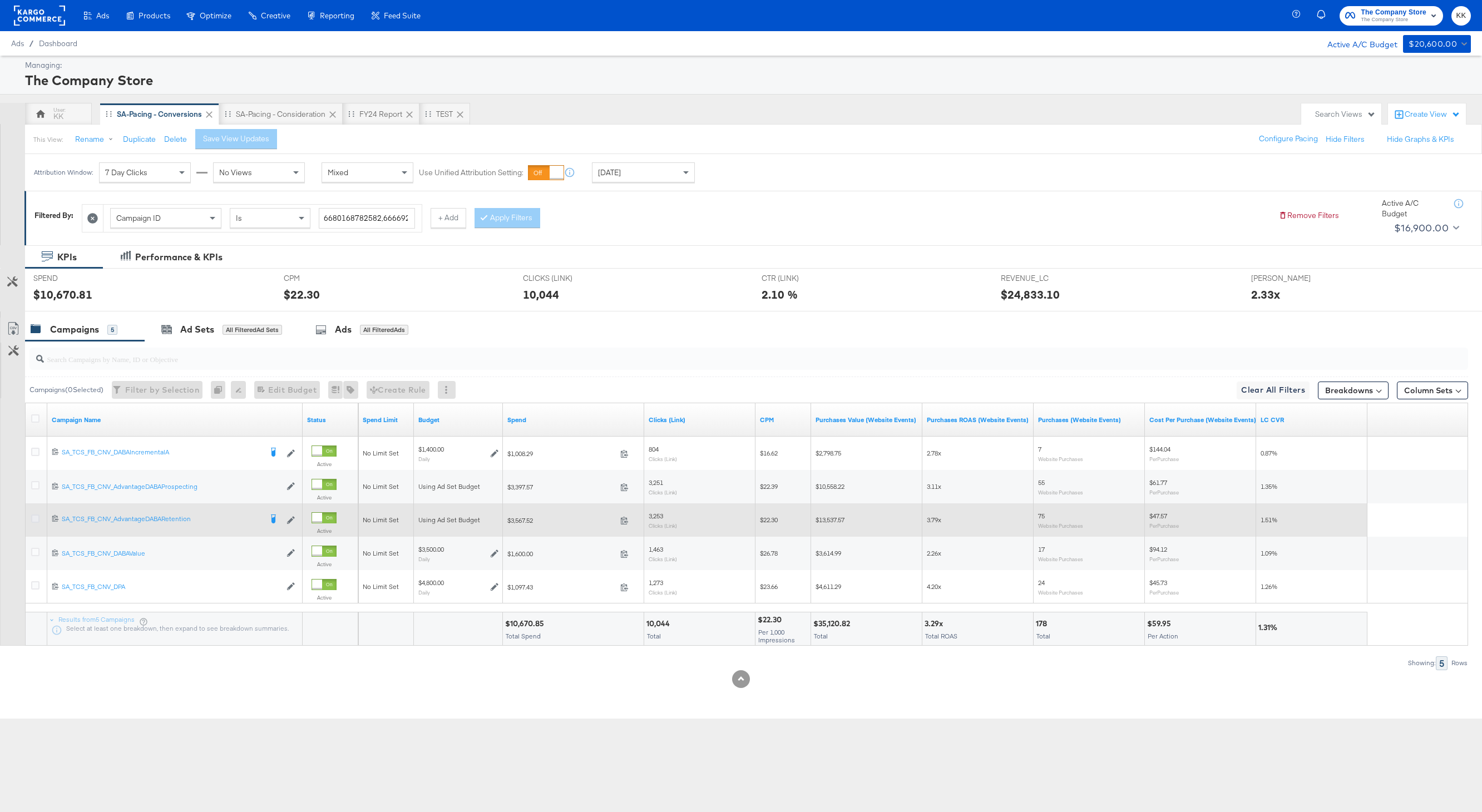
click at [34, 519] on icon at bounding box center [35, 518] width 9 height 9
click at [0, 0] on input "checkbox" at bounding box center [0, 0] width 0 height 0
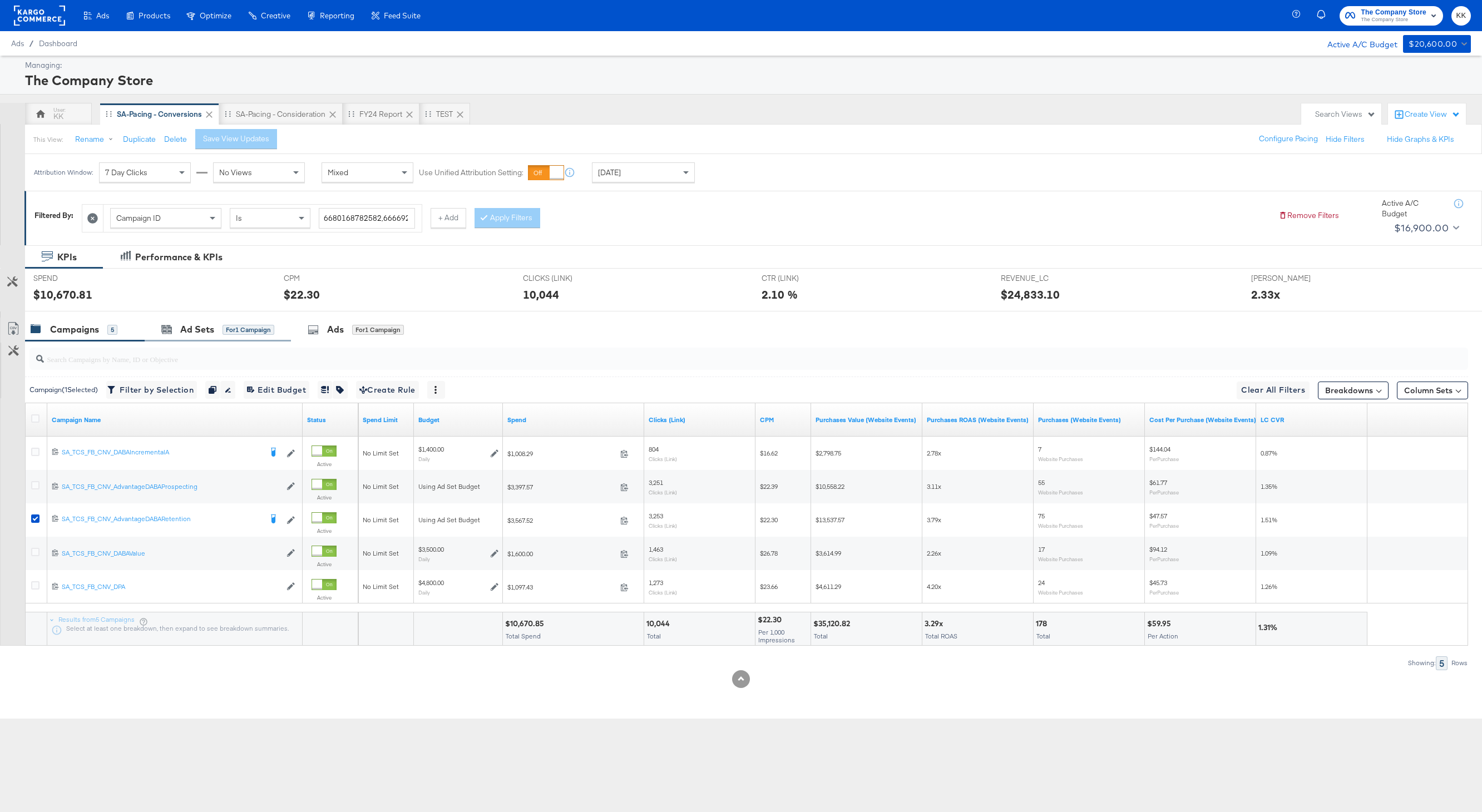
click at [242, 318] on div "Ad Sets for 1 Campaign" at bounding box center [217, 330] width 146 height 24
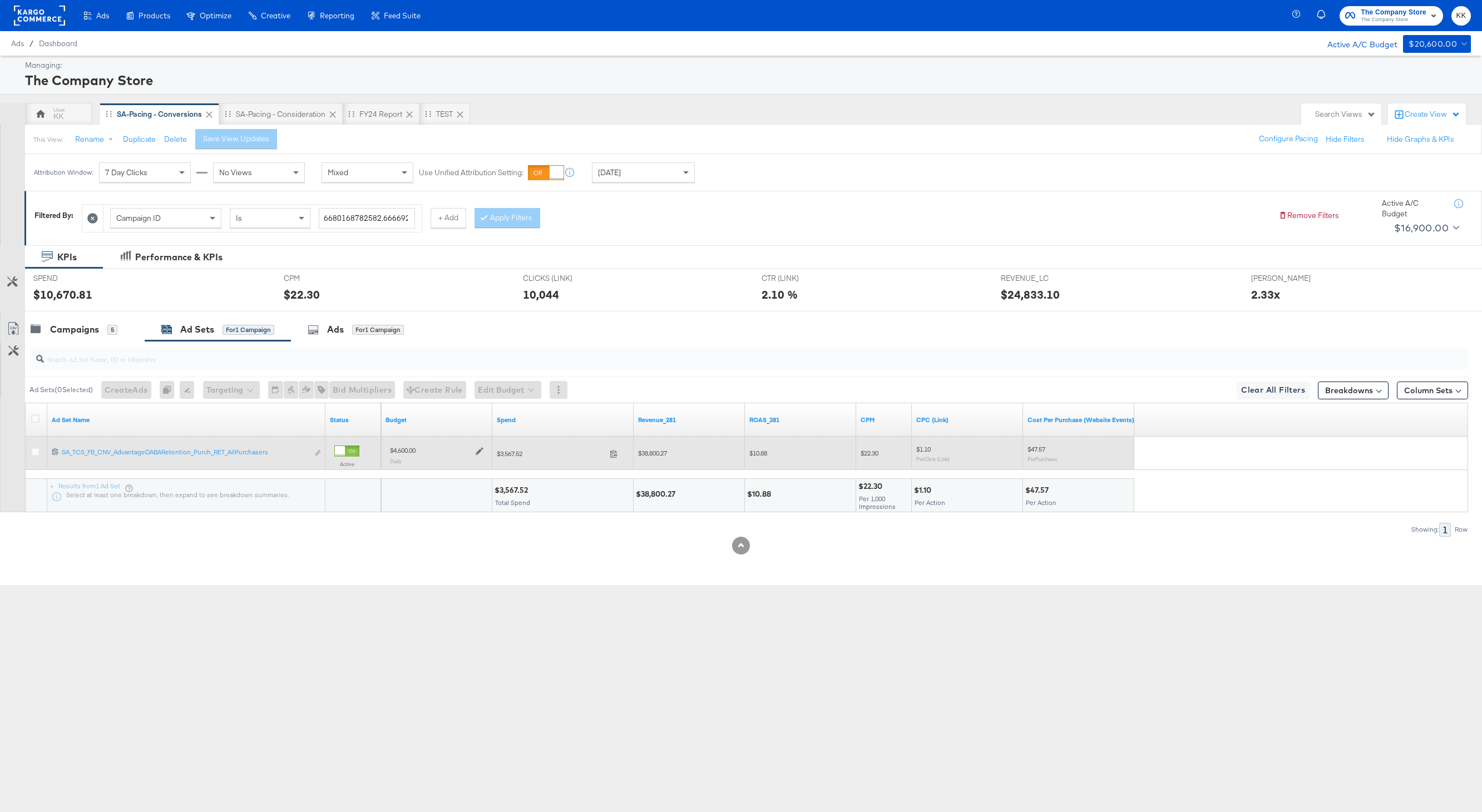
click at [482, 450] on icon at bounding box center [480, 451] width 8 height 8
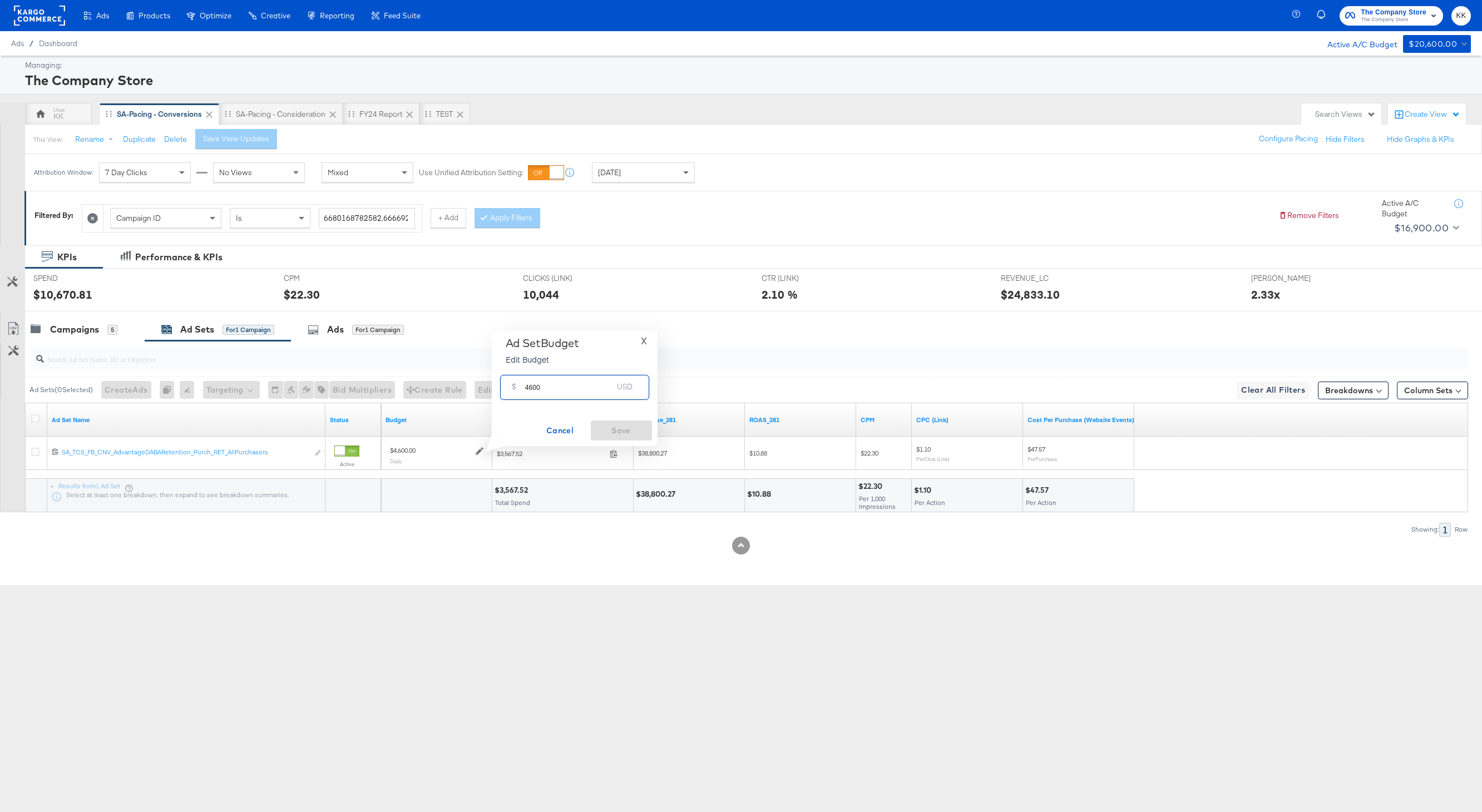
click at [533, 388] on input "4600" at bounding box center [569, 383] width 88 height 24
type input "4900"
click at [610, 435] on span "Save" at bounding box center [621, 431] width 52 height 14
click at [89, 320] on div "Campaigns 5" at bounding box center [85, 330] width 120 height 24
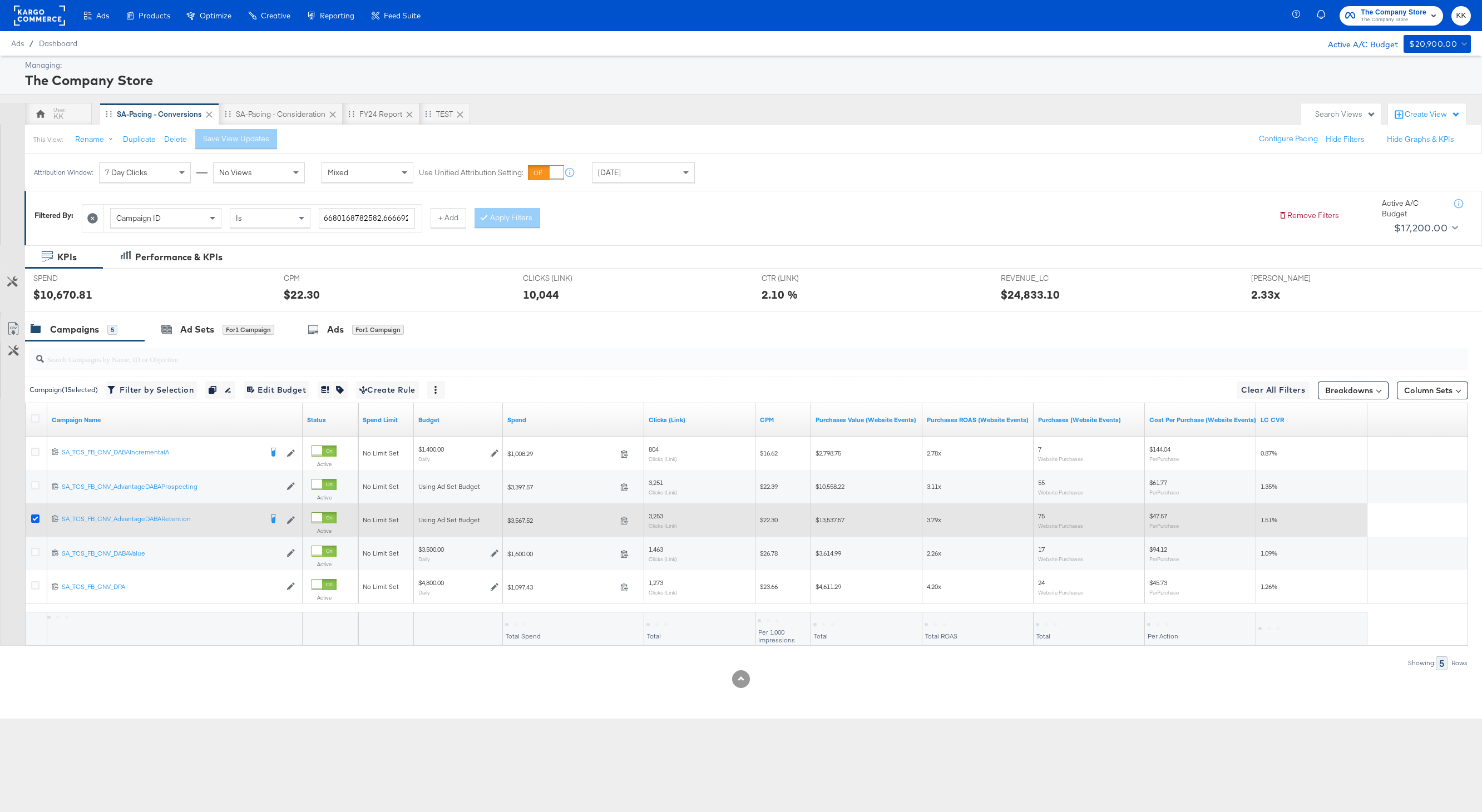
click at [39, 517] on icon at bounding box center [35, 518] width 9 height 9
click at [0, 0] on input "checkbox" at bounding box center [0, 0] width 0 height 0
